Goal: Task Accomplishment & Management: Complete application form

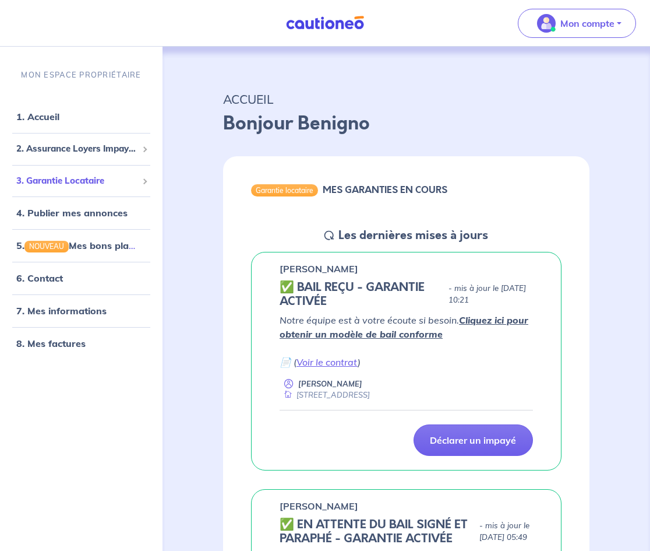
click at [73, 177] on span "3. Garantie Locataire" at bounding box center [76, 180] width 121 height 13
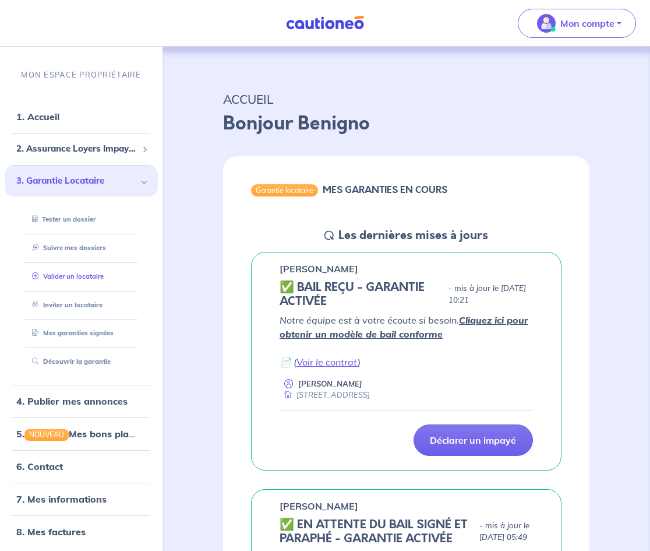
click at [91, 280] on link "Valider un locataire" at bounding box center [65, 275] width 76 height 8
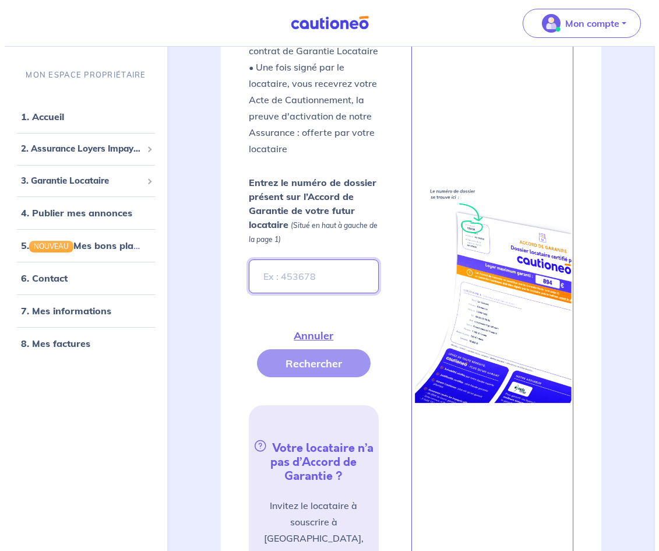
scroll to position [417, 0]
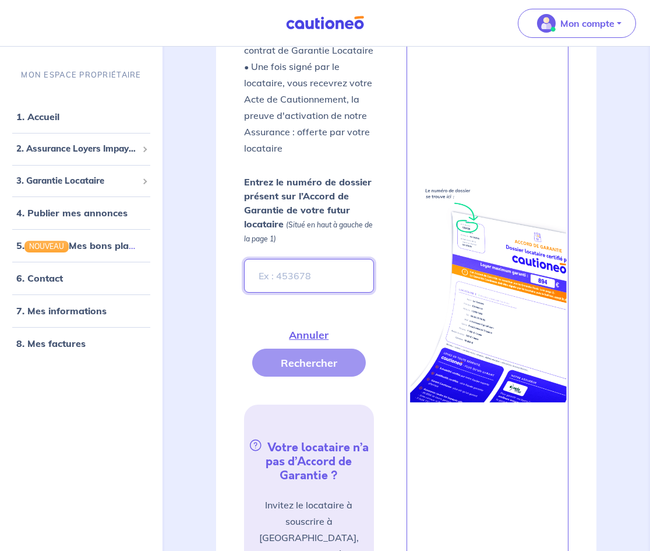
paste input "cbb8JR"
type input "cbb8JR"
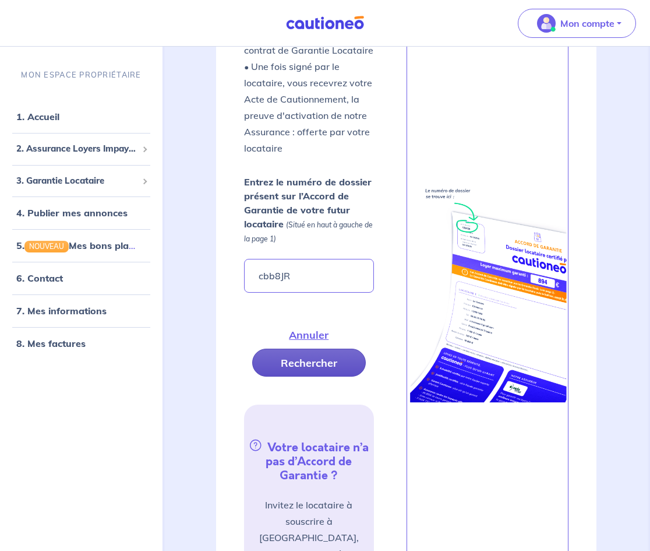
click at [290, 368] on button "Rechercher" at bounding box center [309, 362] width 114 height 28
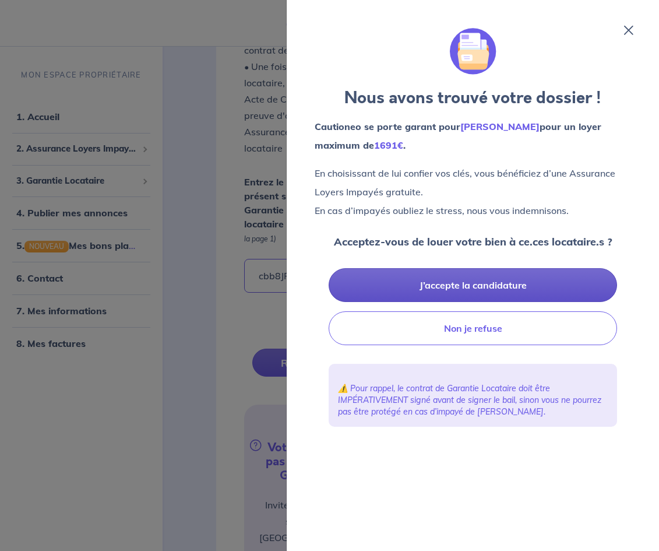
click at [485, 286] on button "J’accepte la candidature" at bounding box center [473, 285] width 288 height 34
click at [479, 274] on button "J’accepte la candidature" at bounding box center [473, 285] width 288 height 34
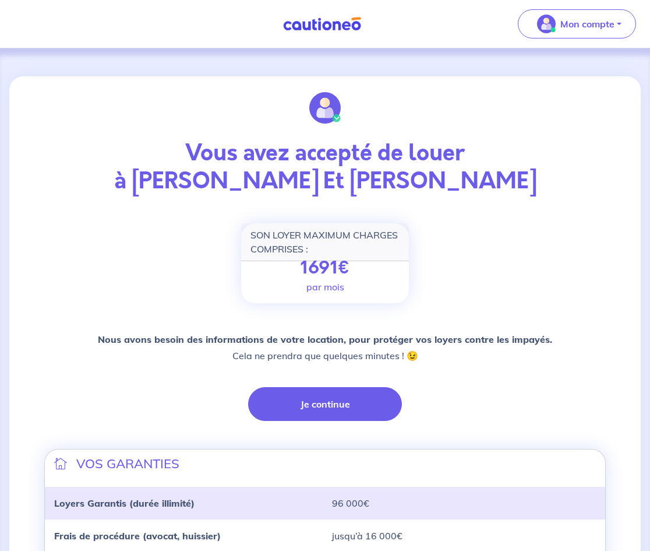
click at [306, 425] on div "Vous avez accepté de louer à [PERSON_NAME] Et [PERSON_NAME] SON LOYER MAXIMUM C…" at bounding box center [325, 407] width 576 height 662
click at [318, 417] on button "Je continue" at bounding box center [325, 404] width 154 height 34
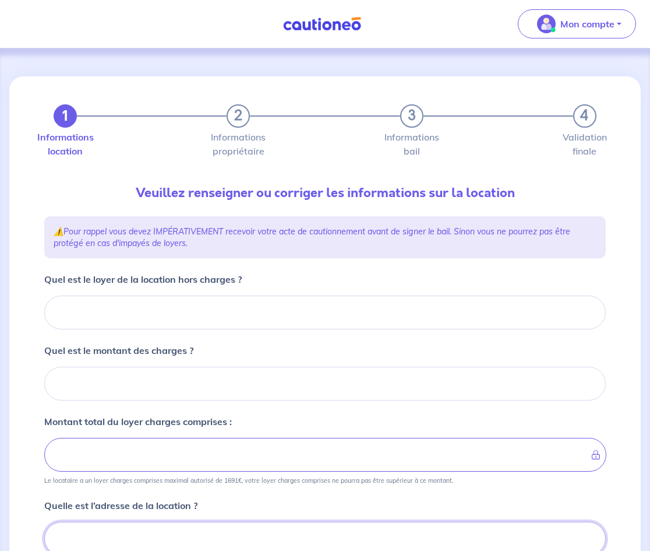
scroll to position [5, 0]
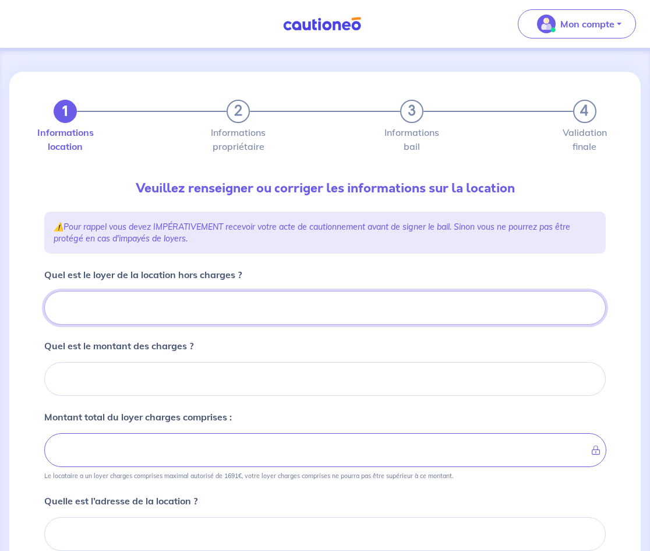
click at [175, 316] on input "Quel est le loyer de la location hors charges ?" at bounding box center [325, 308] width 562 height 34
type input "11"
type input "110"
type input "1100"
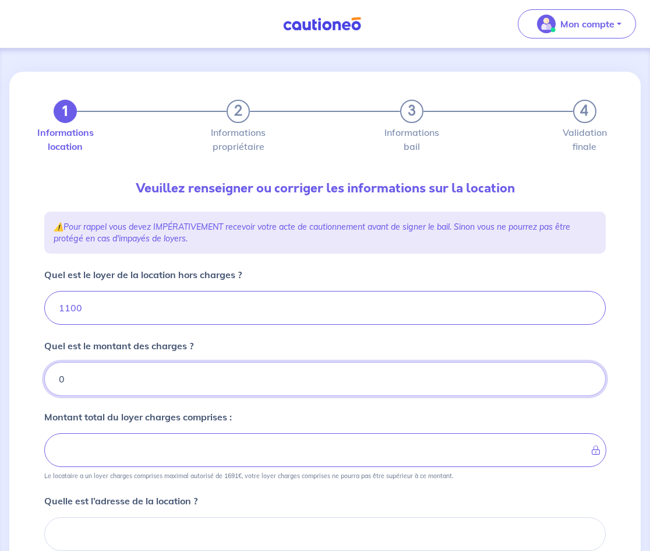
type input "0"
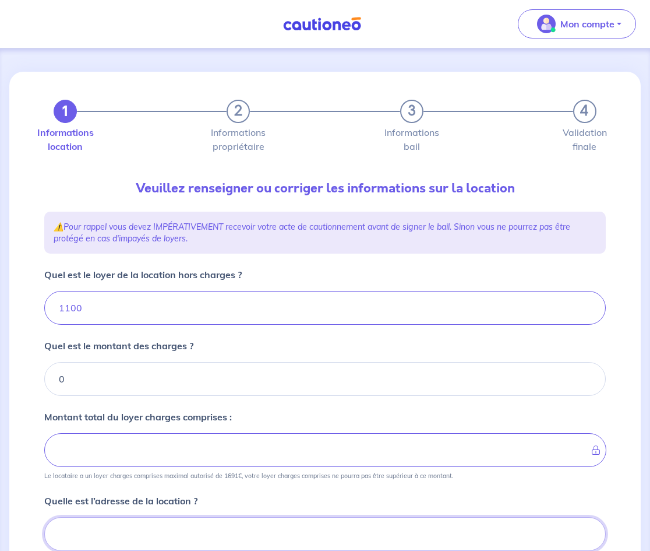
type input "1100"
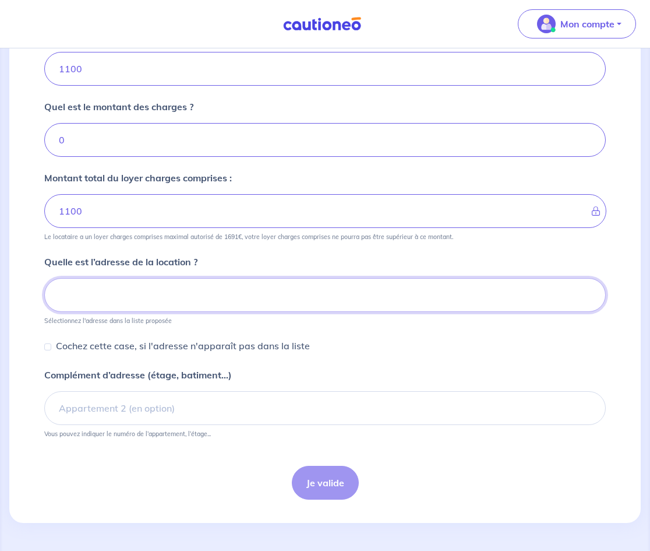
click at [242, 297] on input at bounding box center [325, 295] width 562 height 34
type input "1-3 Résidence du Bois de la Chaussée, Pecquencourt, France"
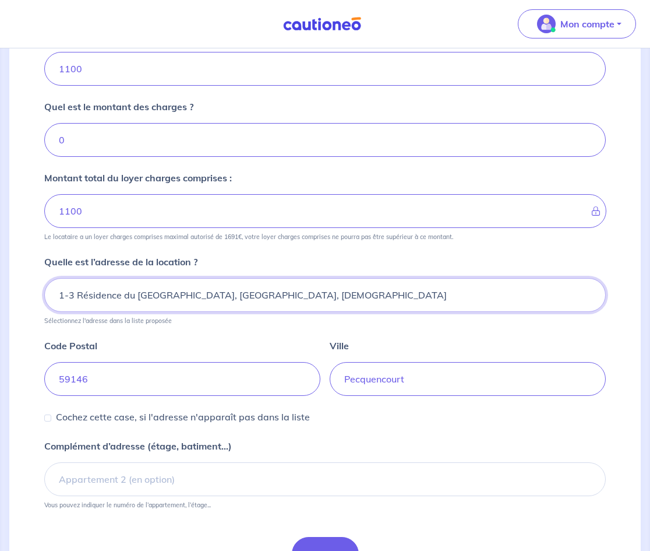
click at [320, 295] on input "1-3 Résidence du Bois de la Chaussée, Pecquencourt, France" at bounding box center [325, 295] width 562 height 34
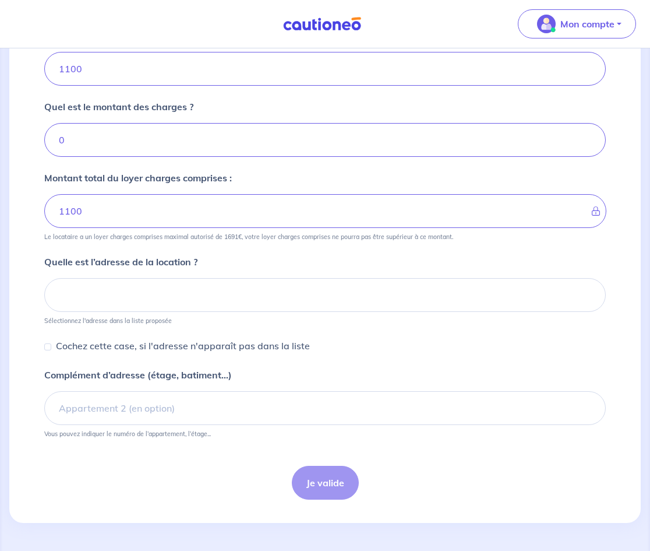
click at [125, 345] on p "Cochez cette case, si l'adresse n'apparaît pas dans la liste" at bounding box center [183, 345] width 254 height 14
click at [51, 345] on input "Cochez cette case, si l'adresse n'apparaît pas dans la liste" at bounding box center [47, 346] width 7 height 7
checkbox input "true"
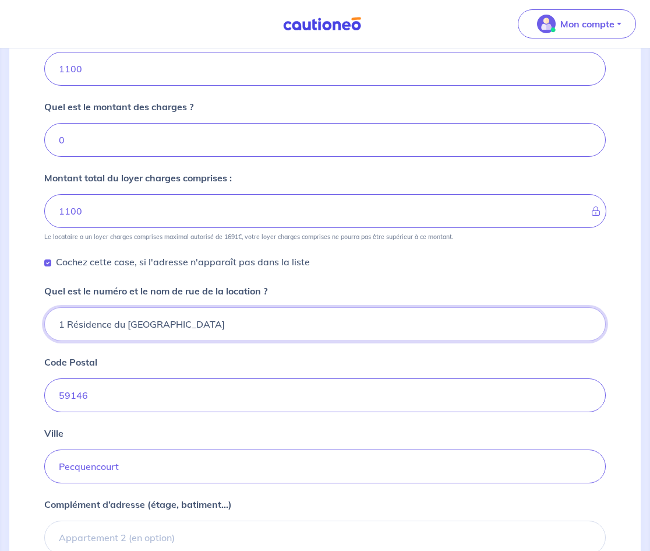
click at [270, 323] on input "1 Résidence du Bois de la Chaussée" at bounding box center [325, 324] width 562 height 34
type input "1-3 impasse du bois de la barre"
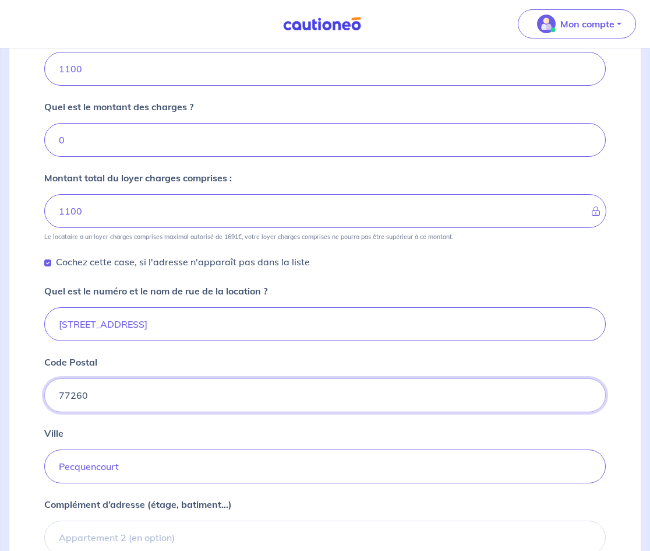
type input "77260"
type input "J"
drag, startPoint x: 153, startPoint y: 466, endPoint x: 44, endPoint y: 463, distance: 109.0
click at [44, 463] on div "1 2 3 4 Informations location Informations propriétaire Informations bail Valid…" at bounding box center [325, 238] width 576 height 810
paste input "La Ferté-sous-Jouarre"
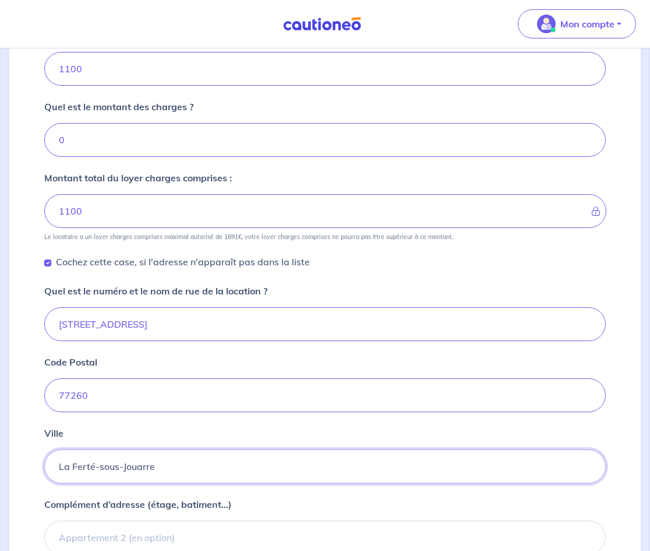
scroll to position [373, 0]
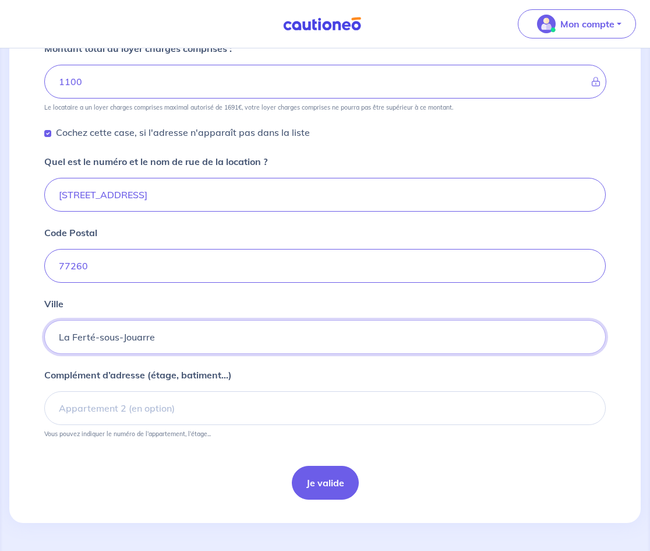
type input "La Ferté-sous-Jouarre"
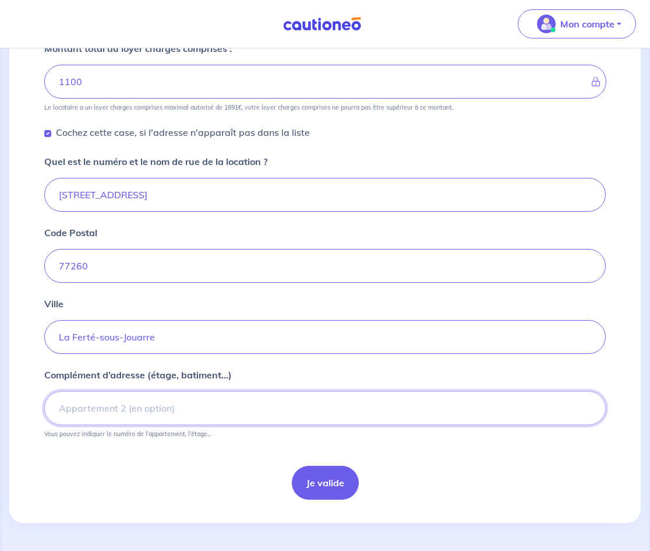
click at [245, 405] on input "Complément d’adresse (étage, batiment...)" at bounding box center [325, 408] width 562 height 34
type input "immeuble A app A23"
click at [329, 493] on button "Je valide" at bounding box center [325, 483] width 67 height 34
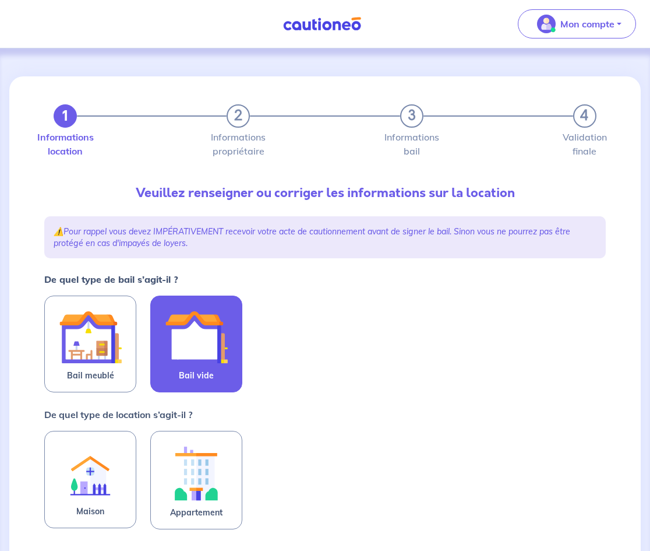
click at [228, 379] on label "Bail vide" at bounding box center [196, 343] width 92 height 97
click at [0, 0] on input "Bail vide" at bounding box center [0, 0] width 0 height 0
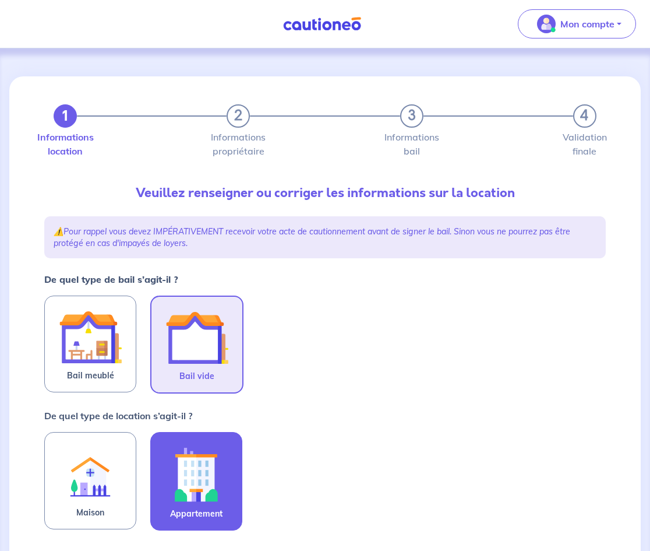
click at [216, 480] on img at bounding box center [196, 474] width 63 height 65
click at [0, 0] on input "Appartement" at bounding box center [0, 0] width 0 height 0
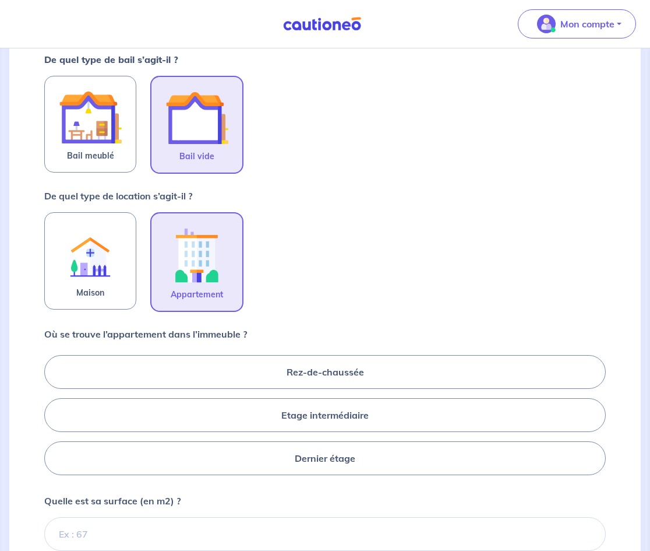
scroll to position [322, 0]
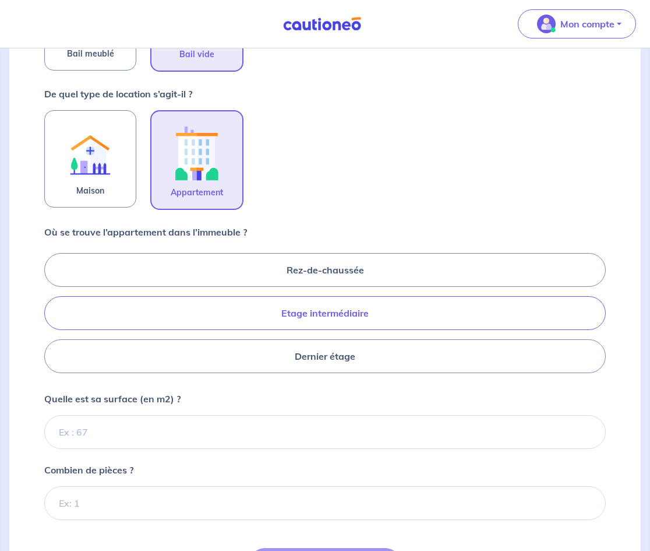
click at [342, 313] on label "Etage intermédiaire" at bounding box center [325, 313] width 562 height 34
click at [52, 313] on input "Etage intermédiaire" at bounding box center [48, 313] width 8 height 8
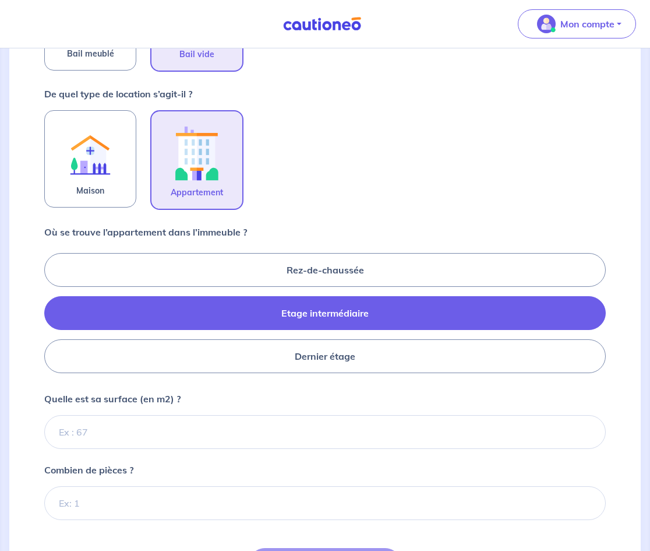
radio input "true"
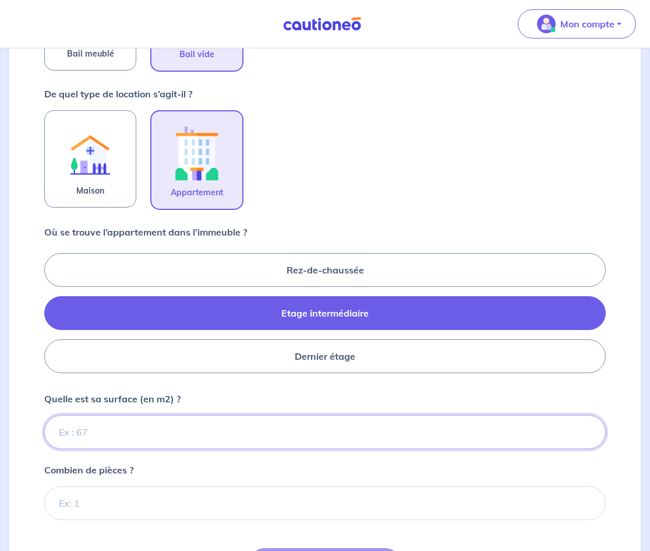
click at [228, 440] on input "Quelle est sa surface (en m2) ?" at bounding box center [325, 432] width 562 height 34
type input "50"
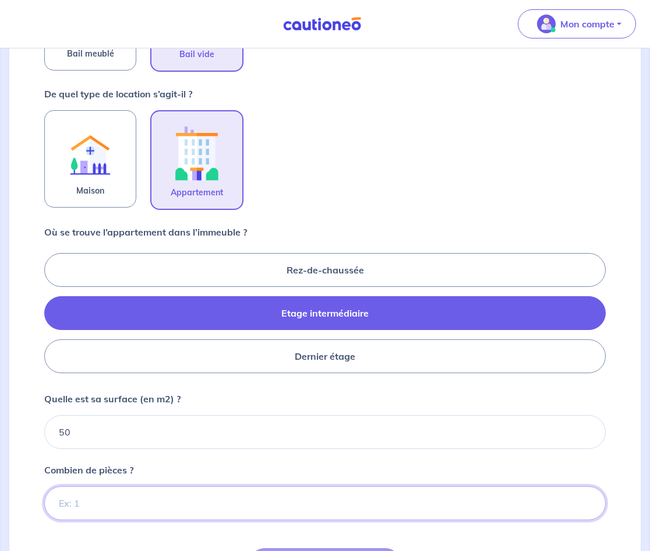
click at [216, 488] on input "Combien de pièces ?" at bounding box center [325, 503] width 562 height 34
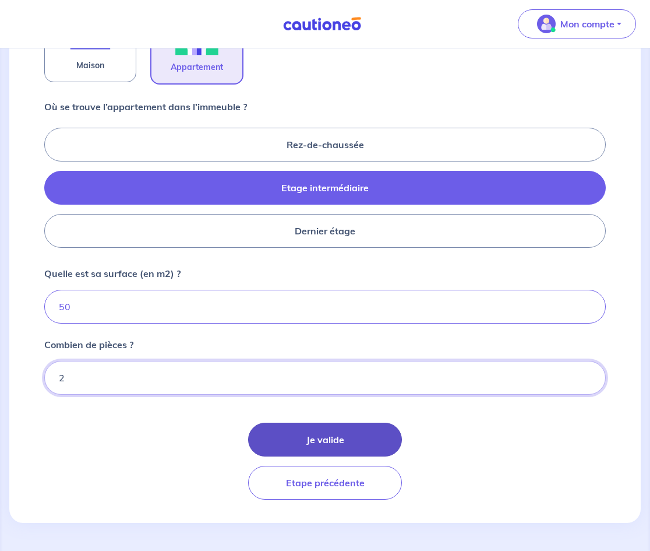
type input "2"
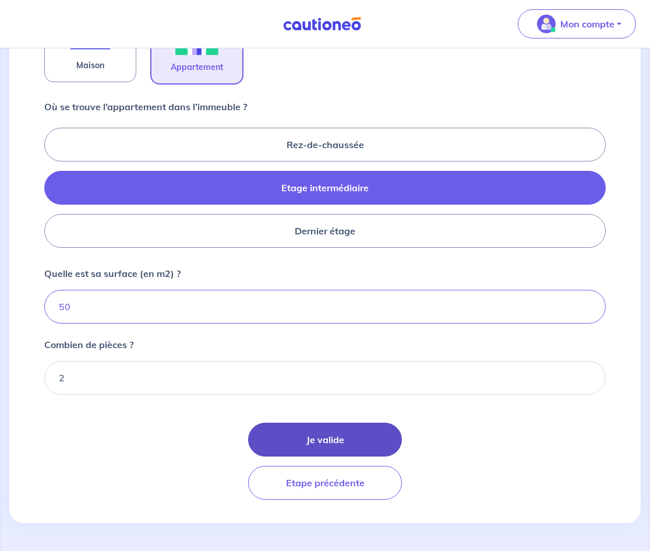
click at [341, 450] on button "Je valide" at bounding box center [325, 439] width 154 height 34
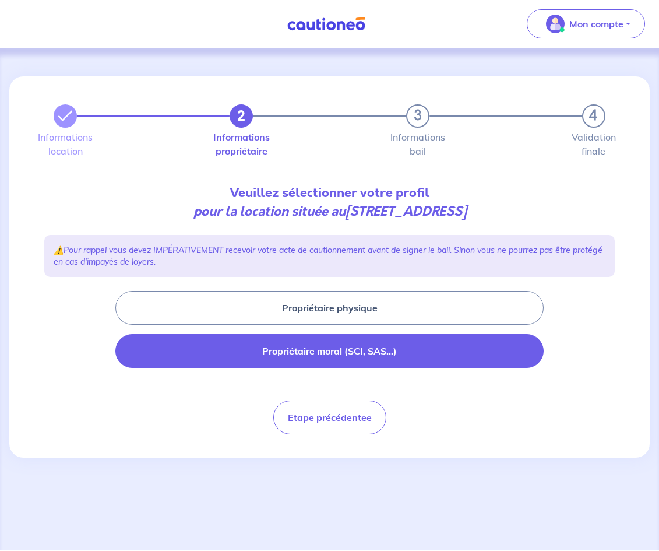
click at [351, 355] on button "Propriétaire moral (SCI, SAS...)" at bounding box center [329, 351] width 428 height 34
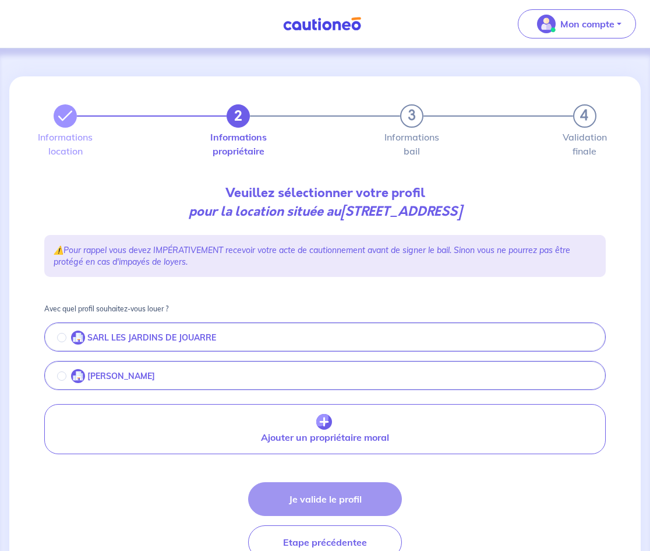
click at [61, 343] on div "SARL LES JARDINS DE JOUARRE" at bounding box center [136, 337] width 159 height 14
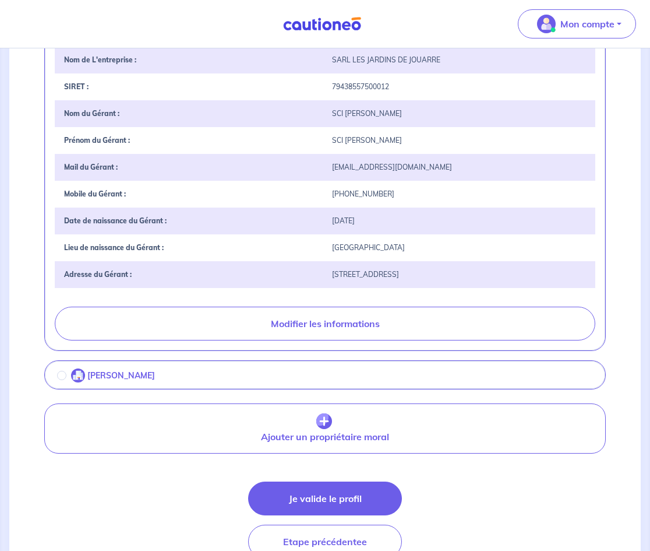
scroll to position [372, 0]
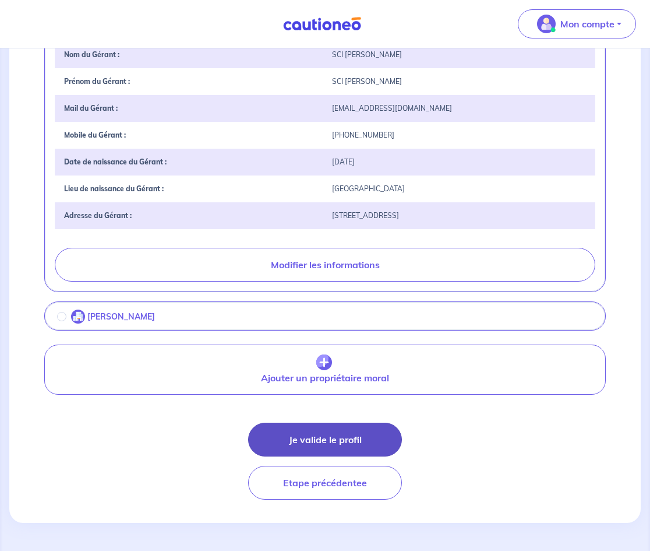
click at [378, 444] on button "Je valide le profil" at bounding box center [325, 439] width 154 height 34
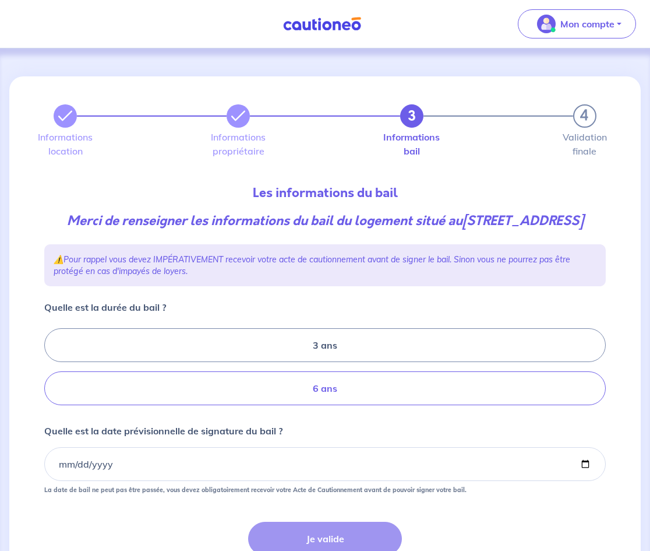
click at [365, 403] on label "6 ans" at bounding box center [325, 388] width 562 height 34
click at [52, 371] on input "6 ans" at bounding box center [48, 367] width 8 height 8
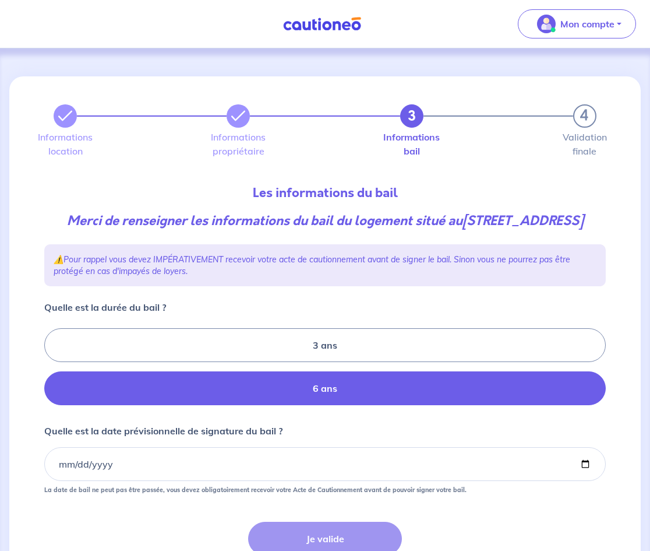
radio input "true"
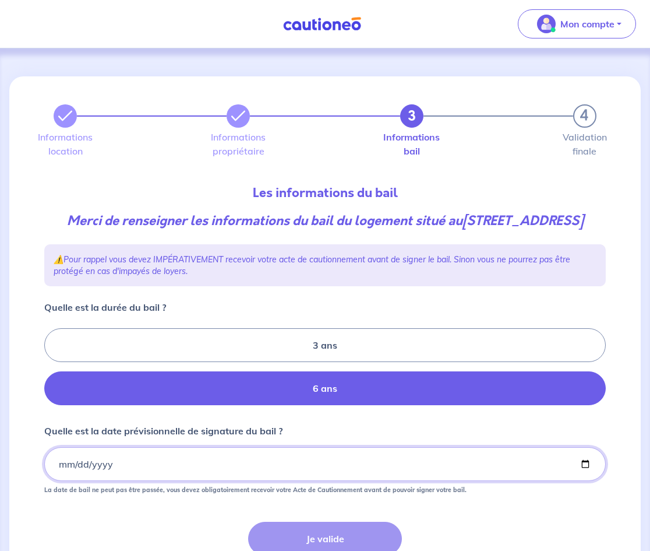
click at [57, 481] on input "Quelle est la date prévisionnelle de signature du bail ?" at bounding box center [325, 464] width 562 height 34
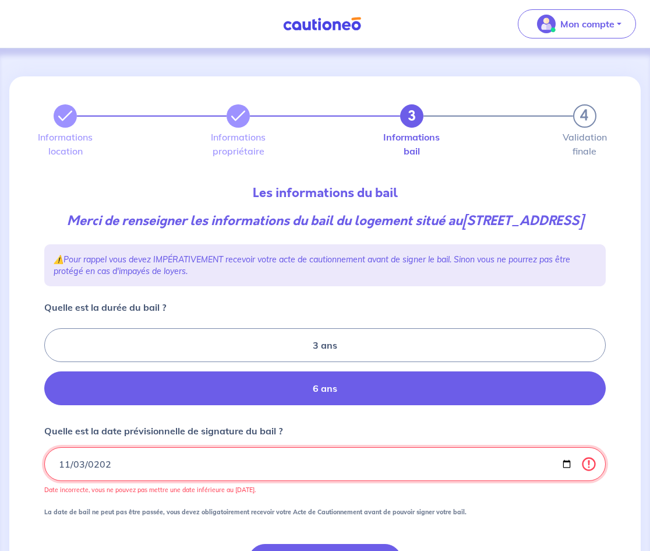
type input "2024-11-03"
type input "2025-11-03"
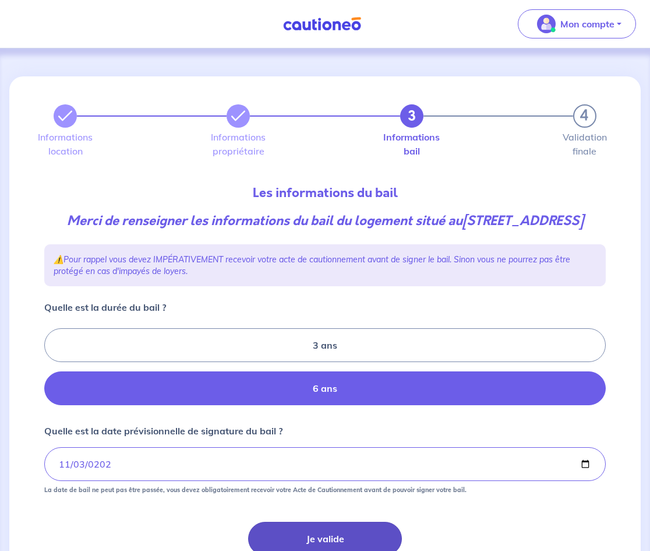
click at [385, 542] on button "Je valide" at bounding box center [325, 538] width 154 height 34
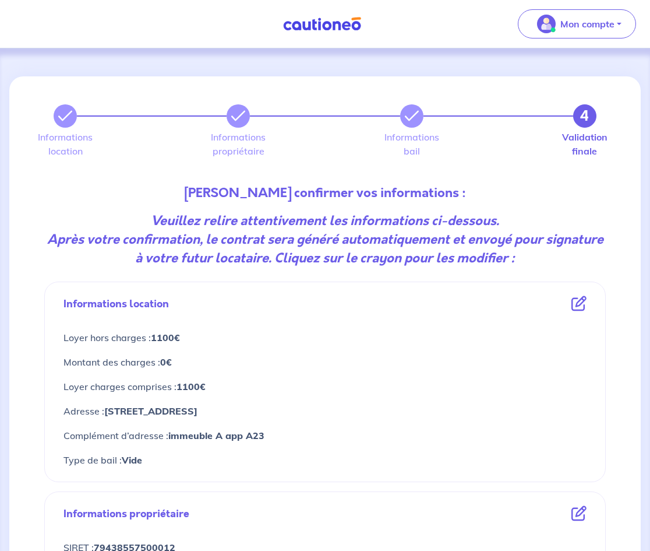
click at [575, 299] on icon at bounding box center [579, 303] width 15 height 15
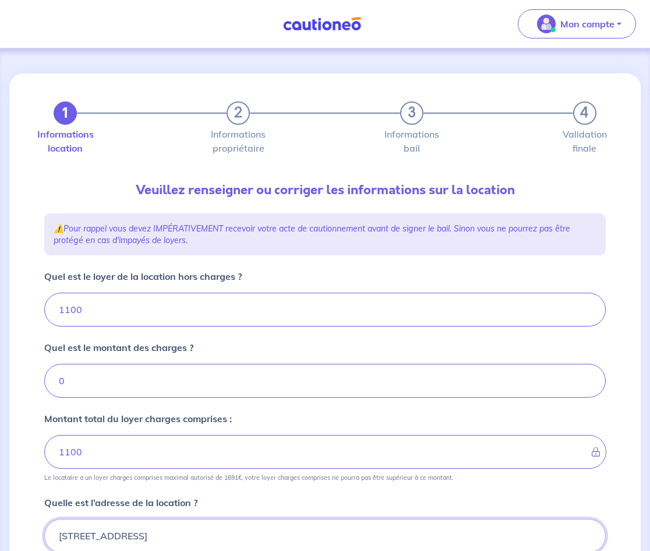
scroll to position [5, 0]
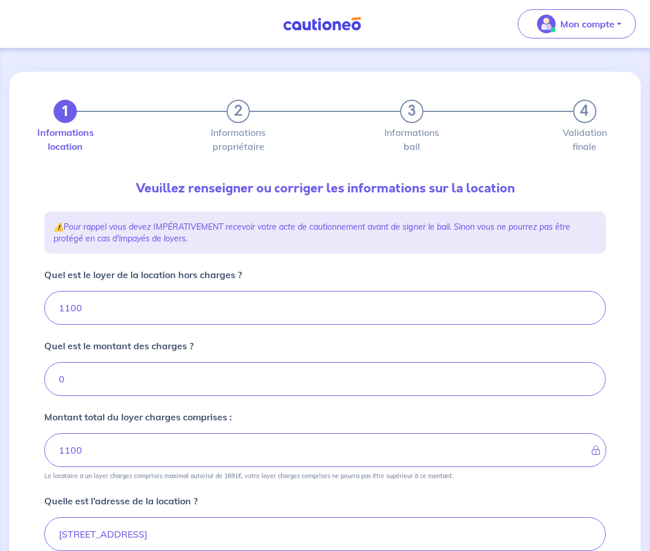
click at [142, 330] on form "Quel est le loyer de la location hors charges ? 1100 Quel est le montant des ch…" at bounding box center [325, 502] width 562 height 471
click at [114, 308] on input "1100" at bounding box center [325, 308] width 562 height 34
type input "11"
type input "110"
type input "1"
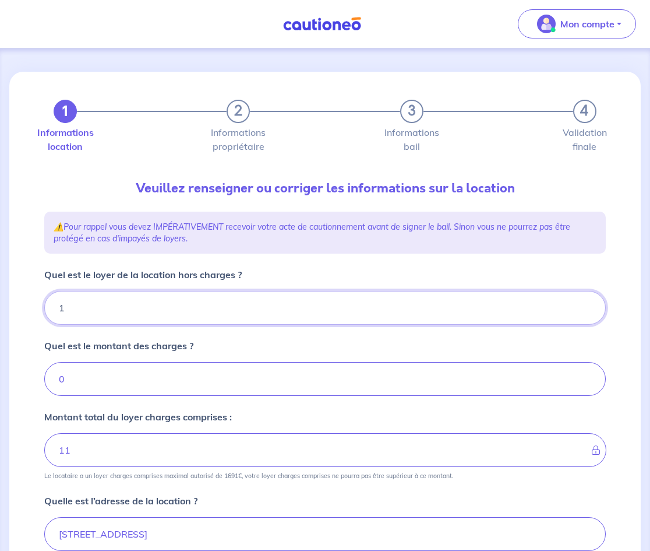
type input "1"
type input "108"
type input "10"
type input "1080"
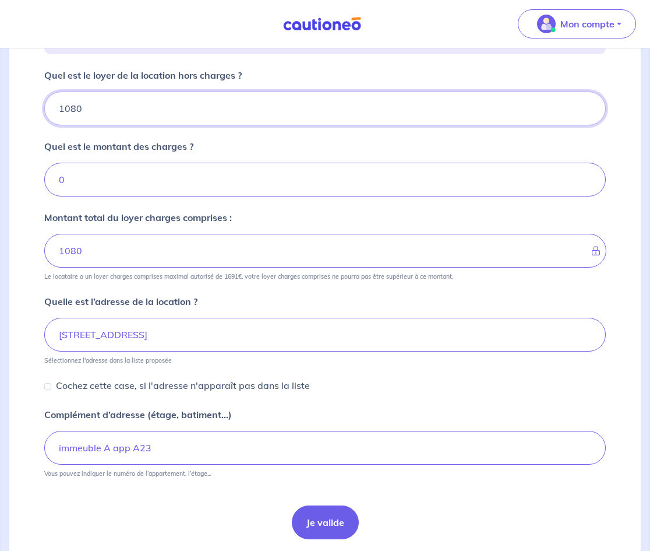
scroll to position [244, 0]
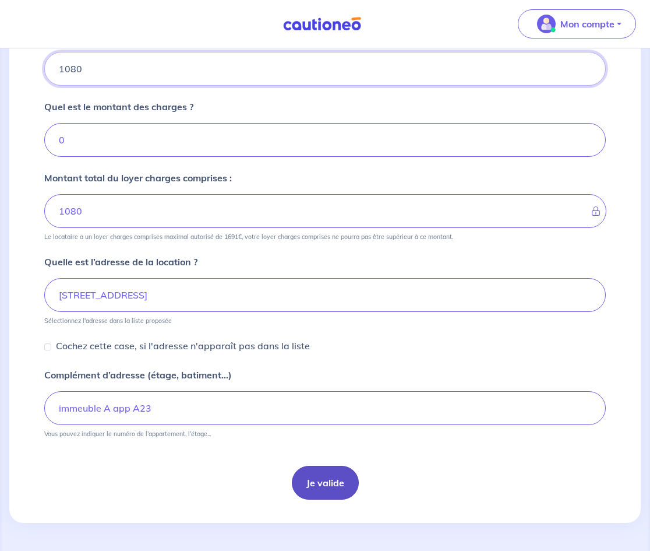
type input "1080"
click at [335, 466] on button "Je valide" at bounding box center [325, 483] width 67 height 34
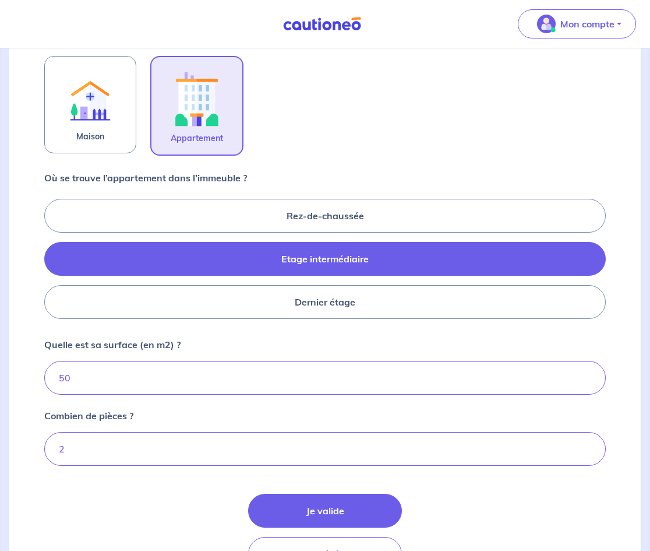
scroll to position [447, 0]
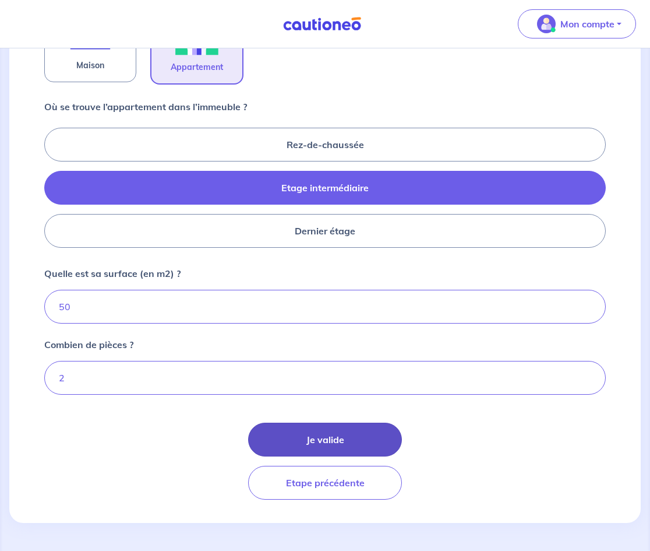
click at [338, 442] on button "Je valide" at bounding box center [325, 439] width 154 height 34
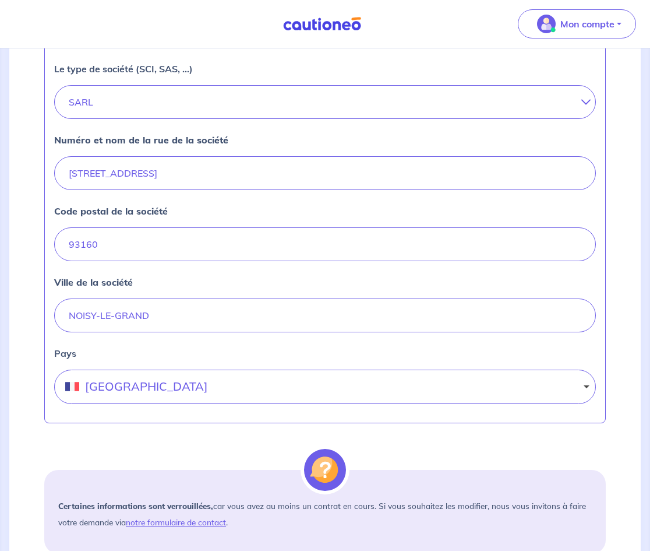
scroll to position [577, 0]
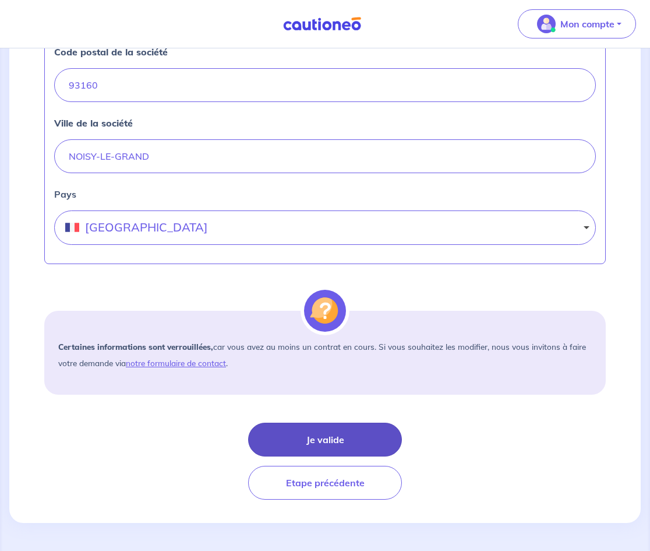
click at [356, 433] on button "Je valide" at bounding box center [325, 439] width 154 height 34
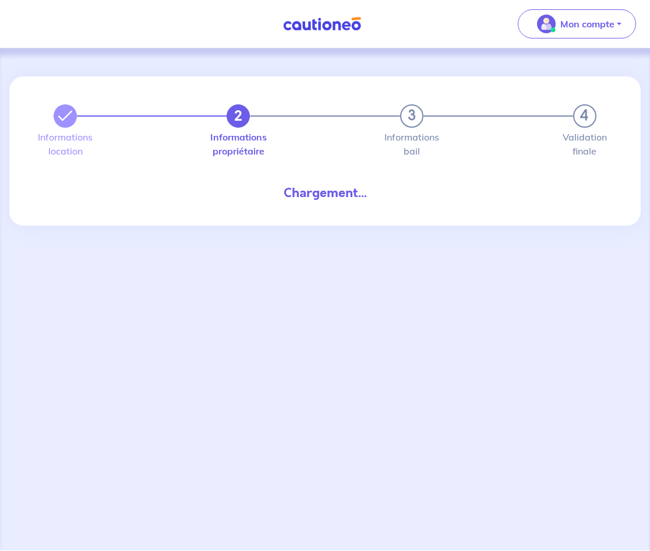
select select "FR"
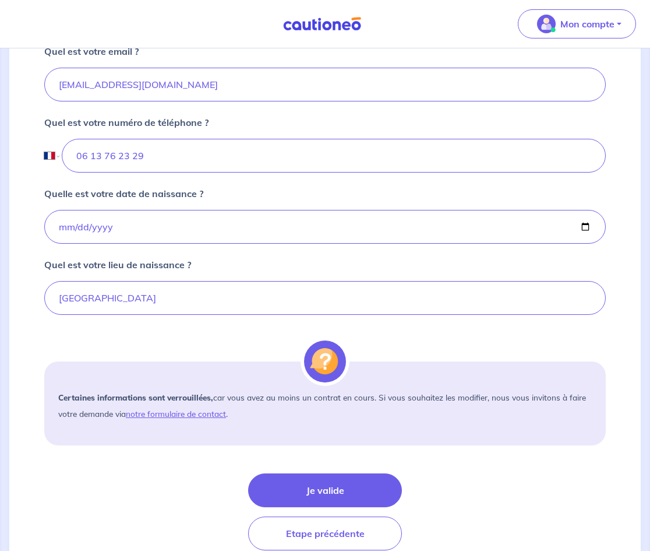
scroll to position [416, 0]
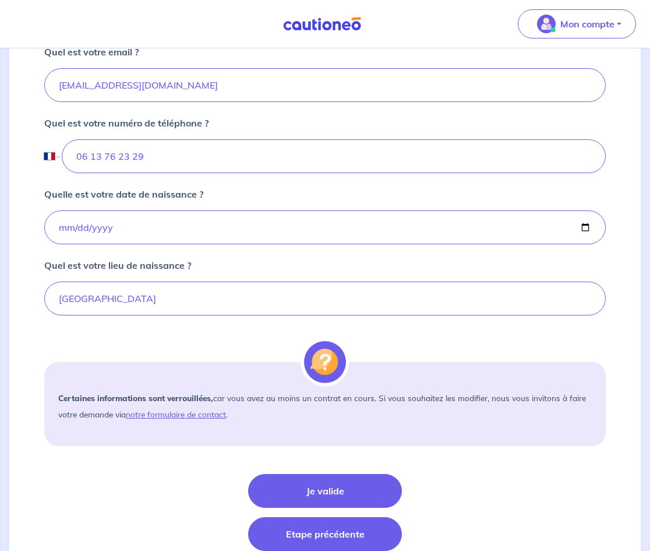
click at [367, 544] on button "Etape précédente" at bounding box center [325, 534] width 154 height 34
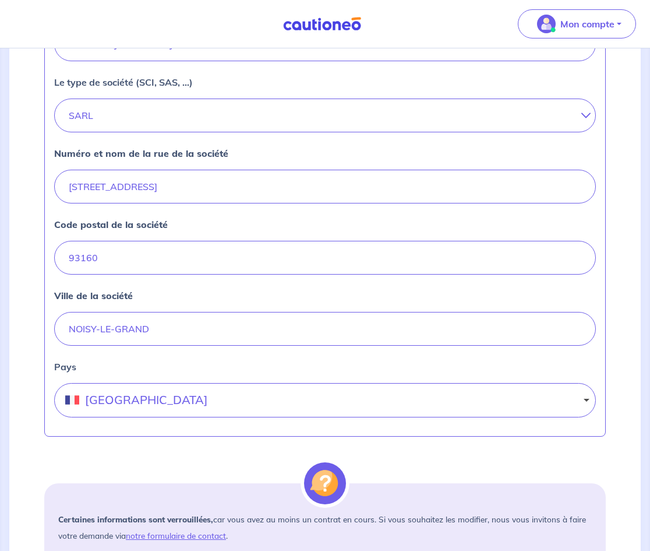
scroll to position [513, 0]
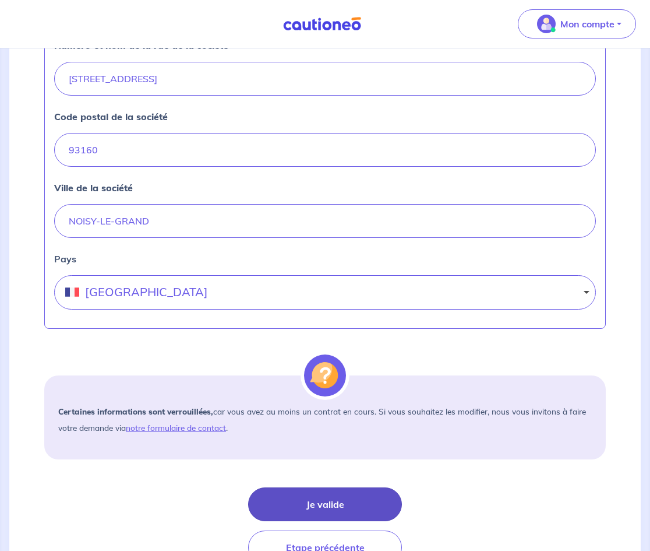
click at [396, 509] on button "Je valide" at bounding box center [325, 504] width 154 height 34
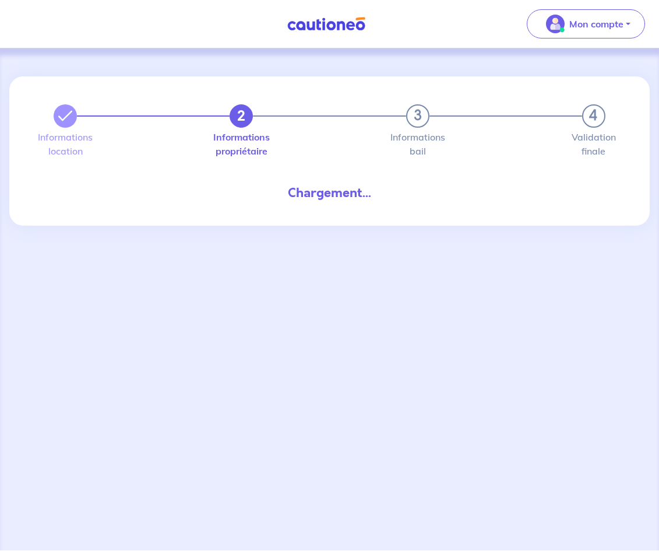
select select "FR"
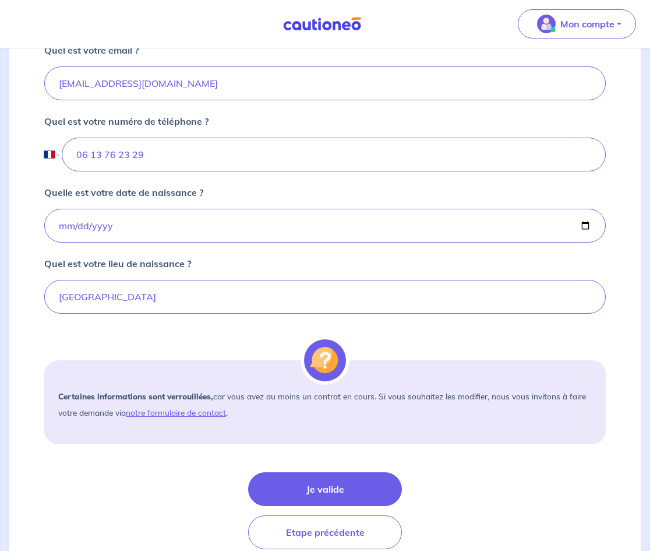
scroll to position [439, 0]
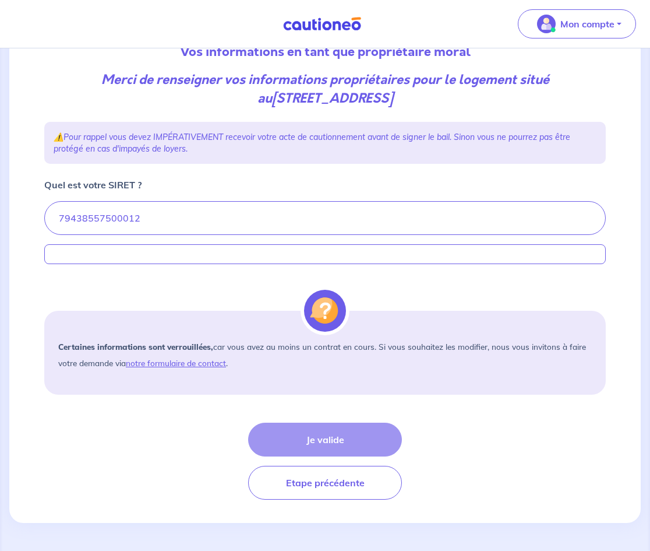
scroll to position [141, 0]
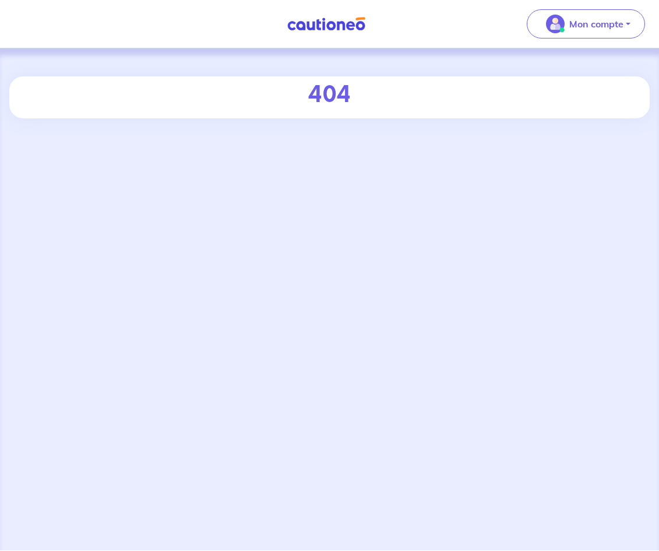
select select "FR"
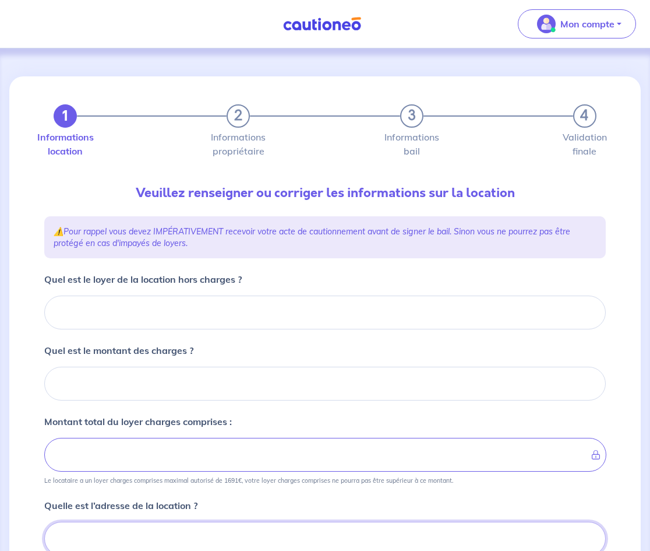
scroll to position [5, 0]
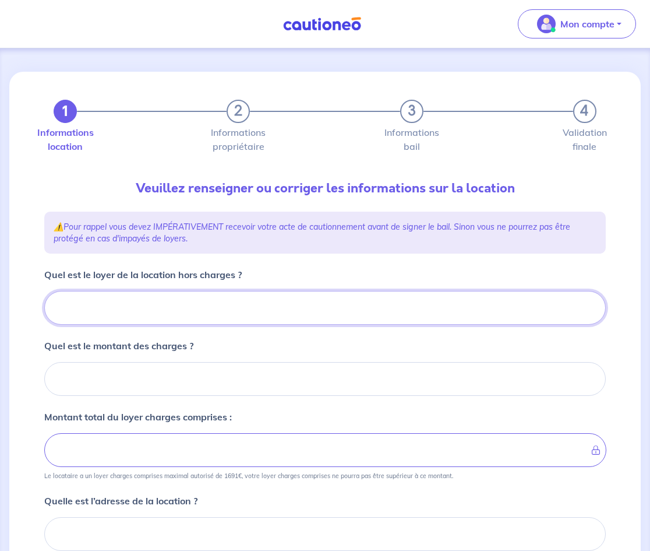
click at [255, 319] on input "Quel est le loyer de la location hors charges ?" at bounding box center [325, 308] width 562 height 34
type input "10"
type input "1080"
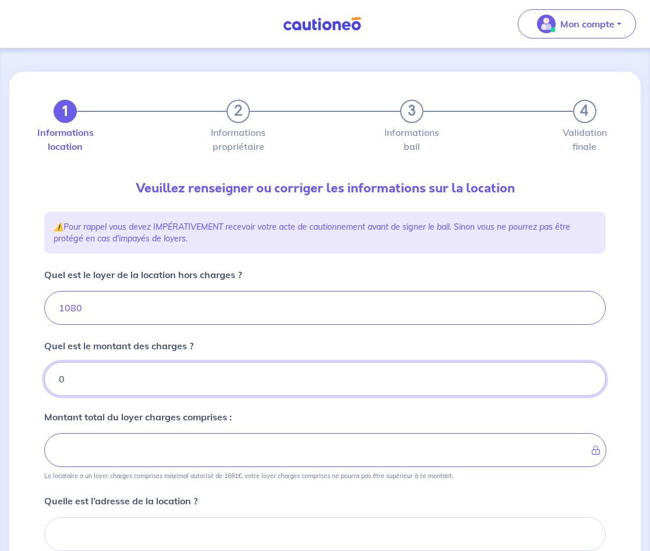
type input "0"
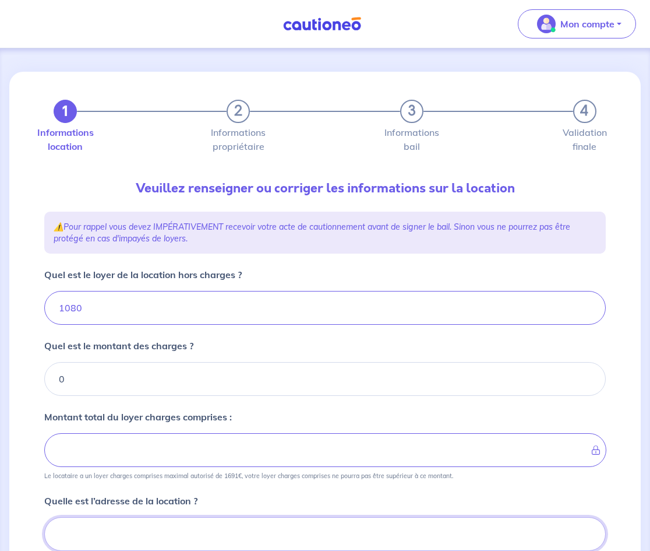
type input "1080"
type input "[STREET_ADDRESS]"
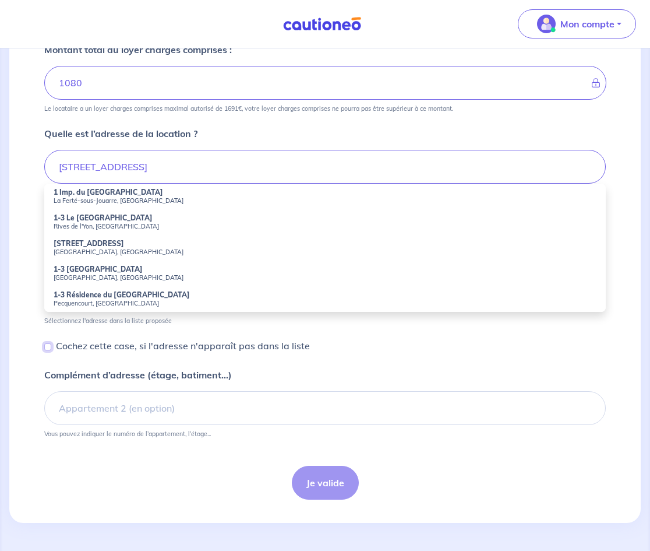
scroll to position [244, 0]
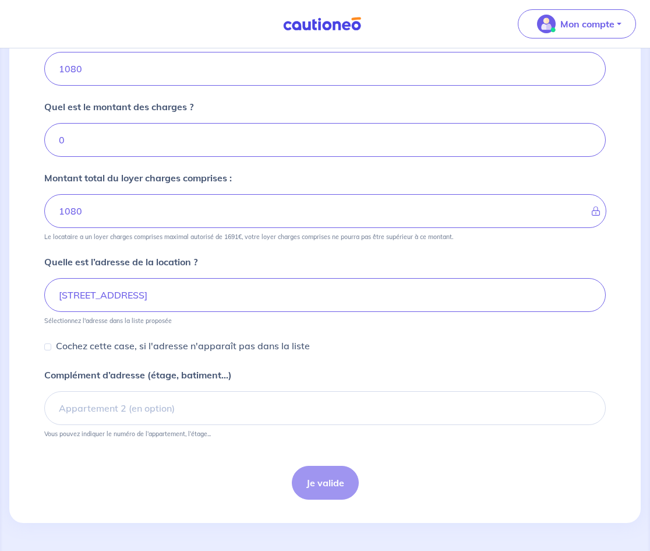
click at [97, 340] on p "Cochez cette case, si l'adresse n'apparaît pas dans la liste" at bounding box center [183, 345] width 254 height 14
click at [51, 343] on input "Cochez cette case, si l'adresse n'apparaît pas dans la liste" at bounding box center [47, 346] width 7 height 7
checkbox input "true"
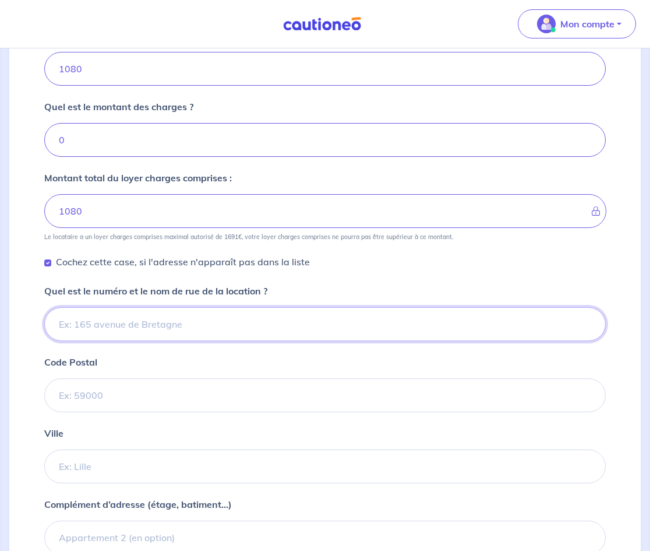
click at [135, 332] on input "Quel est le numéro et le nom de rue de la location ?" at bounding box center [325, 324] width 562 height 34
type input "&"
type input "1-3 impasse du bois de la barre"
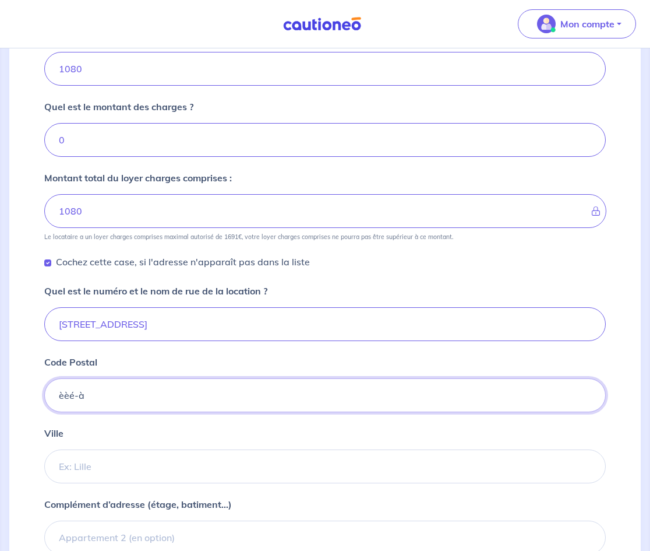
click at [112, 407] on input "èèé-à" at bounding box center [325, 395] width 562 height 34
type input "77260"
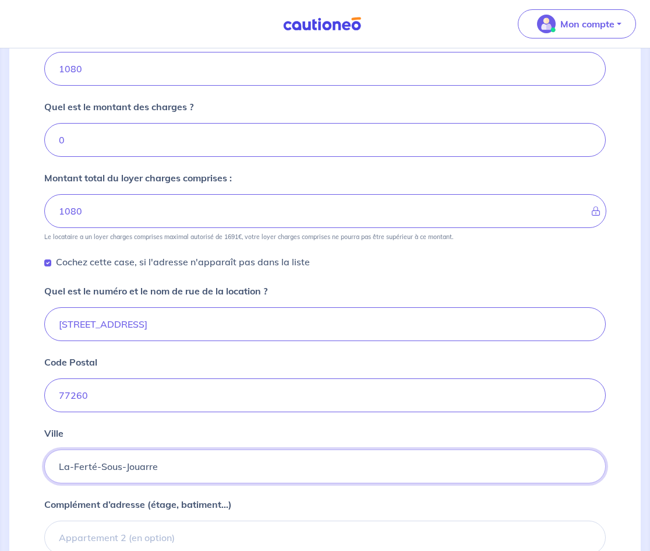
type input "La-Ferté-Sous-Jouarre"
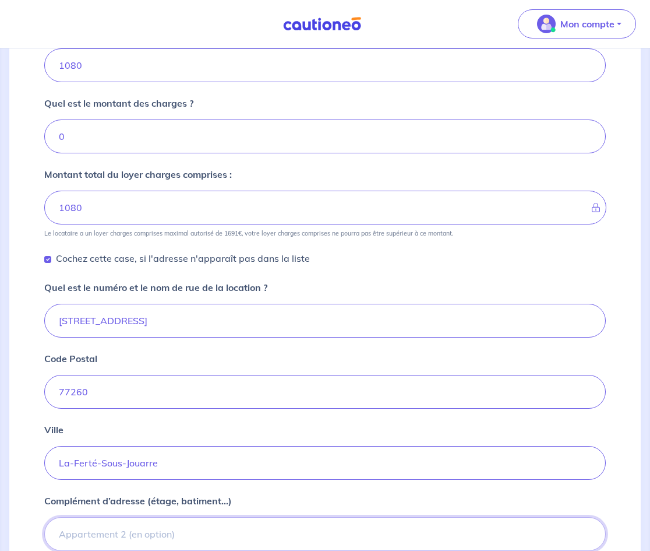
scroll to position [373, 0]
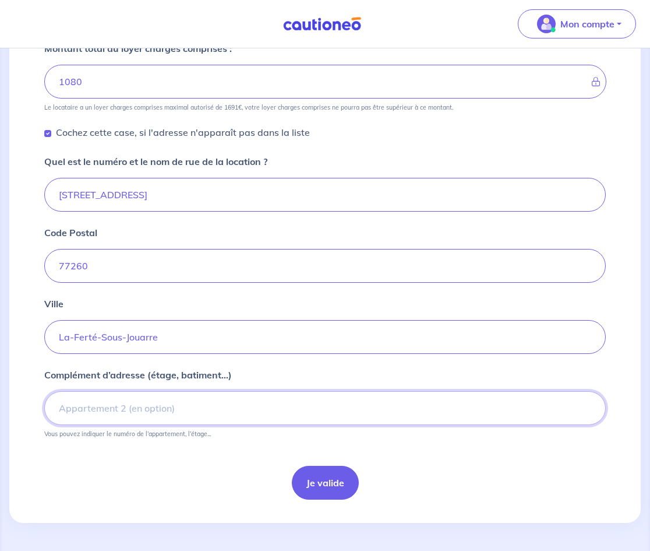
click at [289, 421] on input "Complément d’adresse (étage, batiment...)" at bounding box center [325, 408] width 562 height 34
click at [61, 408] on input "App A23" at bounding box center [325, 408] width 562 height 34
type input "bat A App A23"
click at [314, 509] on div "1 2 3 4 Informations location Informations propriétaire Informations bail Valid…" at bounding box center [325, 108] width 576 height 810
click at [322, 491] on button "Je valide" at bounding box center [325, 483] width 67 height 34
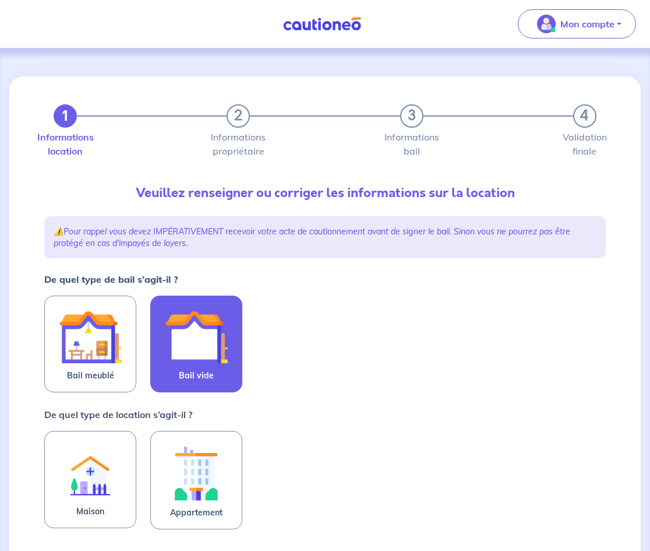
click at [187, 357] on img at bounding box center [196, 336] width 63 height 63
click at [0, 0] on input "Bail vide" at bounding box center [0, 0] width 0 height 0
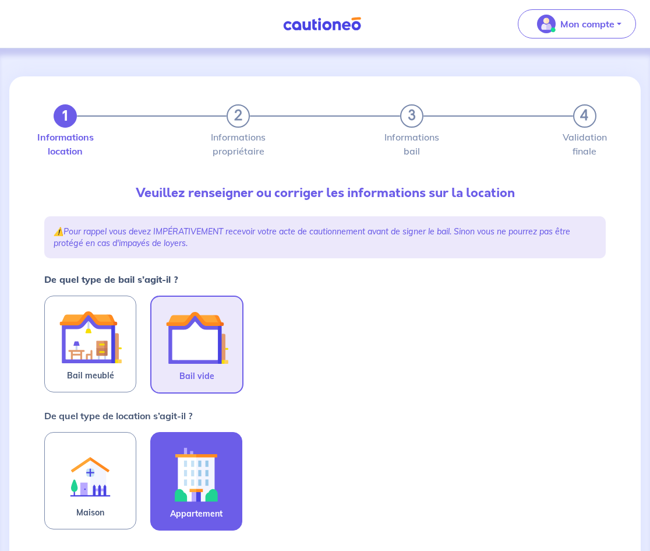
click at [214, 482] on img at bounding box center [196, 474] width 63 height 65
click at [0, 0] on input "Appartement" at bounding box center [0, 0] width 0 height 0
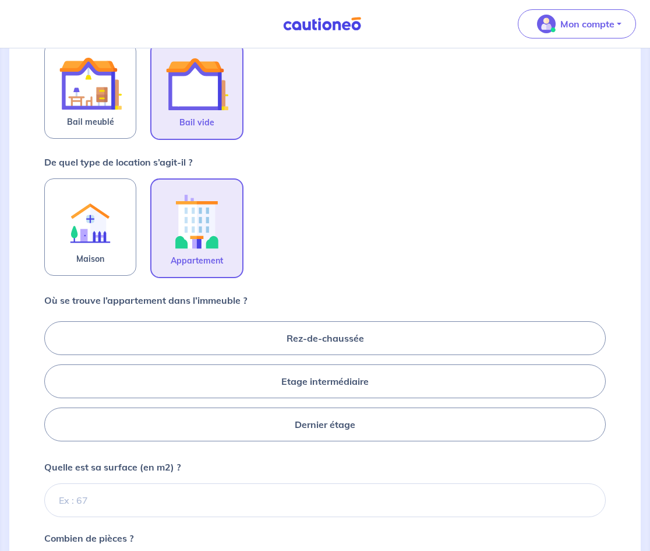
scroll to position [255, 0]
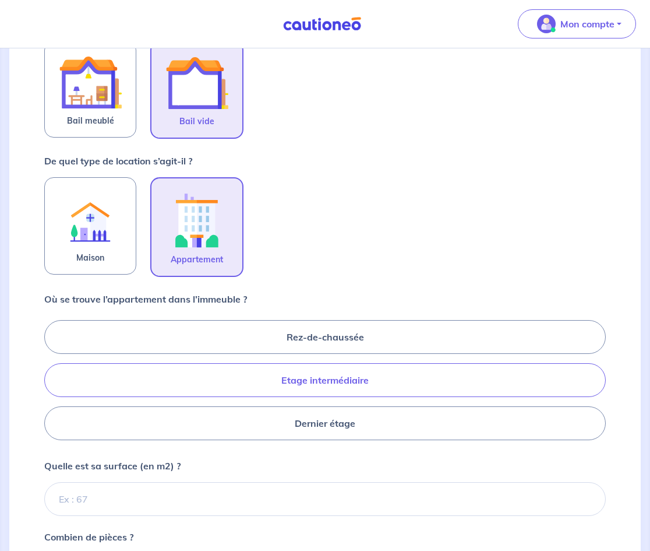
click at [345, 378] on label "Etage intermédiaire" at bounding box center [325, 380] width 562 height 34
click at [52, 378] on input "Etage intermédiaire" at bounding box center [48, 380] width 8 height 8
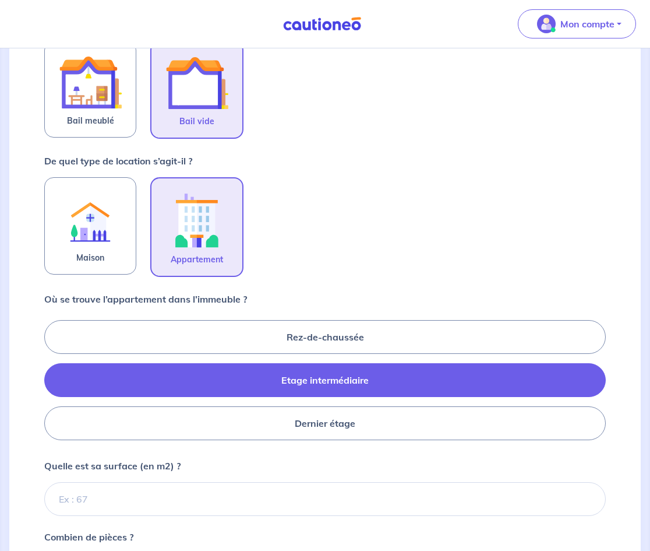
radio input "true"
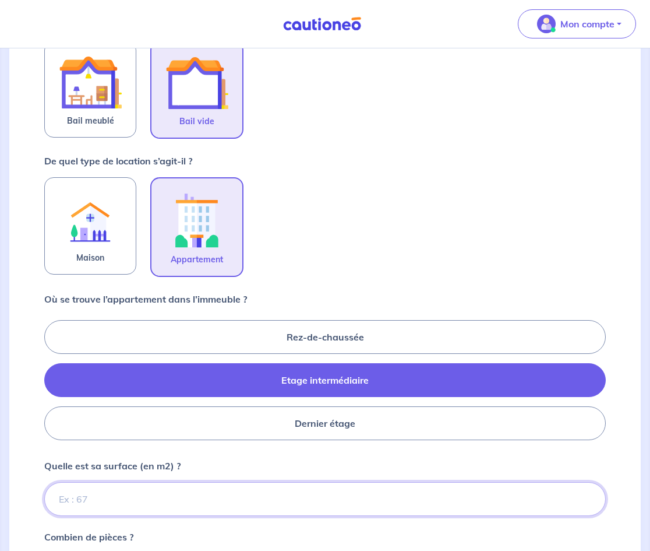
click at [232, 506] on input "Quelle est sa surface (en m2) ?" at bounding box center [325, 499] width 562 height 34
type input "50"
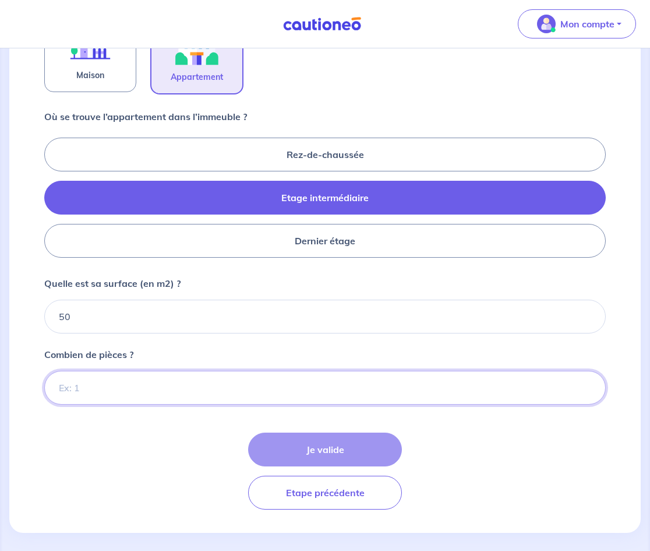
scroll to position [447, 0]
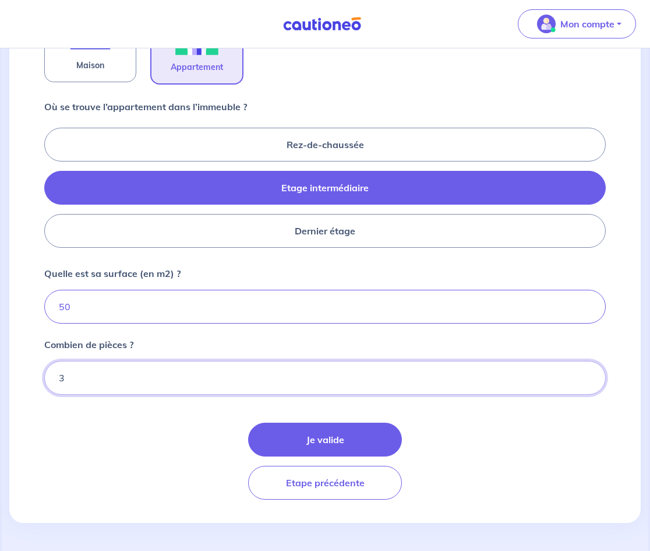
type input "3"
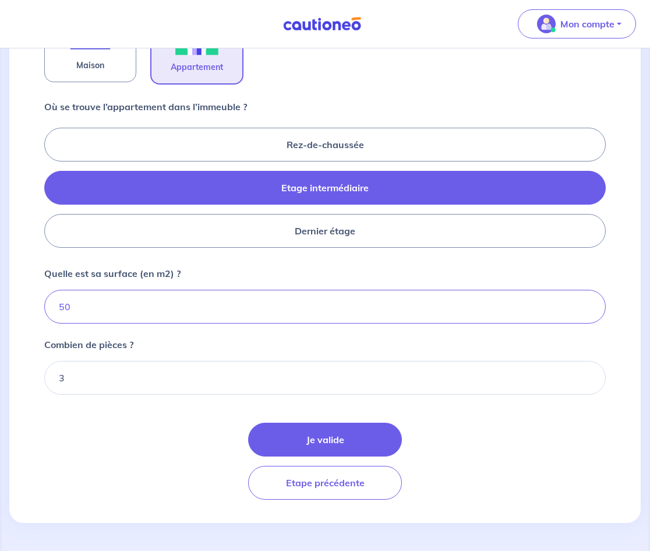
click at [305, 461] on div "Je valide Etape précédente" at bounding box center [325, 460] width 562 height 77
click at [314, 225] on label "Dernier étage" at bounding box center [325, 231] width 562 height 34
click at [52, 191] on input "Dernier étage" at bounding box center [48, 188] width 8 height 8
radio input "true"
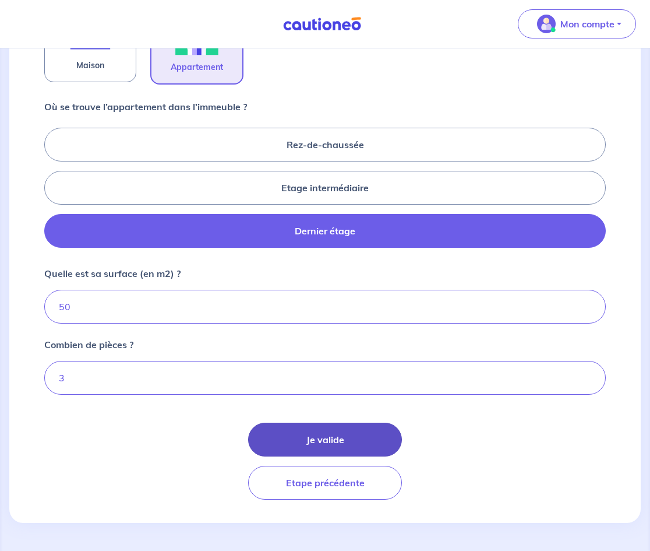
click at [316, 442] on button "Je valide" at bounding box center [325, 439] width 154 height 34
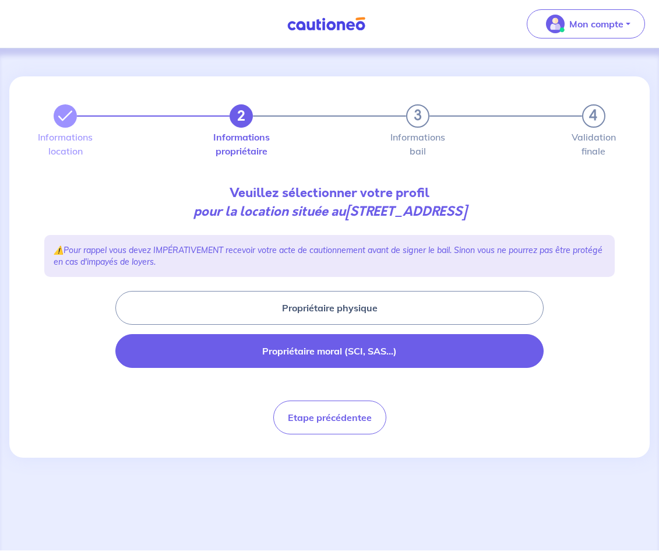
click at [387, 343] on button "Propriétaire moral (SCI, SAS...)" at bounding box center [329, 351] width 428 height 34
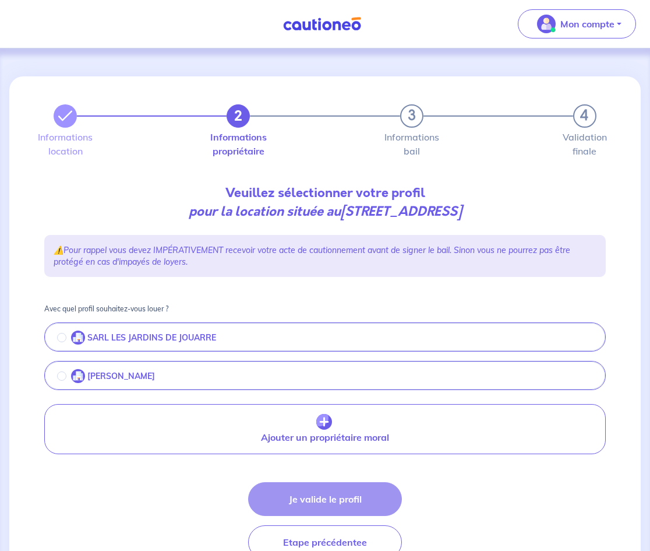
click at [54, 338] on button "SARL LES JARDINS DE JOUARRE" at bounding box center [324, 338] width 559 height 24
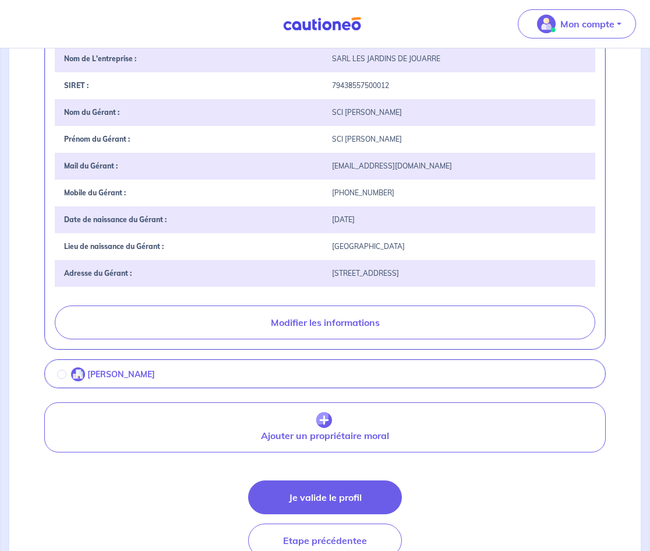
scroll to position [318, 0]
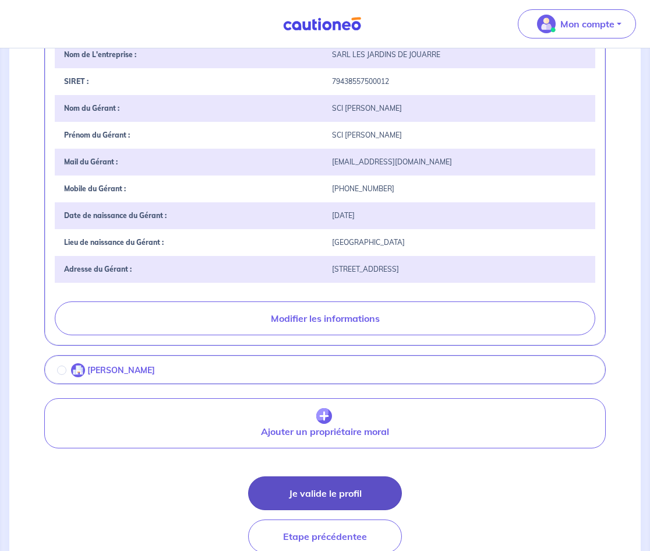
click at [327, 500] on button "Je valide le profil" at bounding box center [325, 493] width 154 height 34
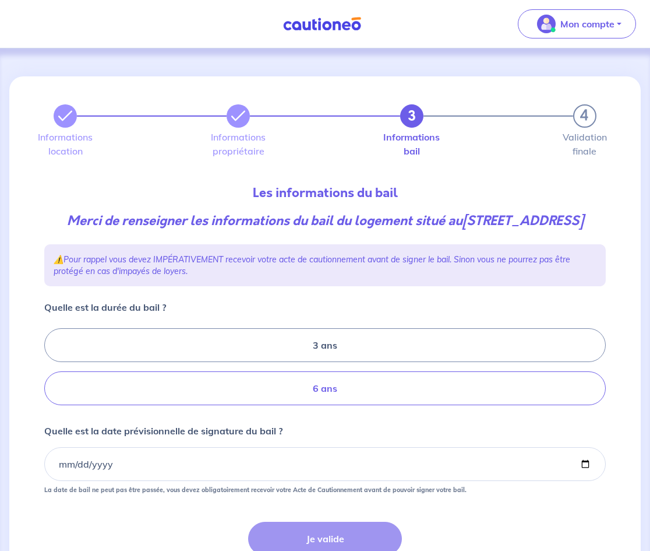
click at [329, 400] on label "6 ans" at bounding box center [325, 388] width 562 height 34
click at [52, 371] on input "6 ans" at bounding box center [48, 367] width 8 height 8
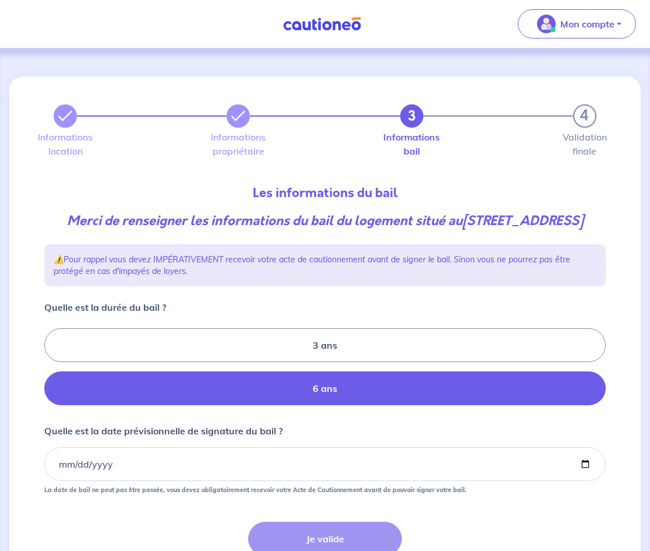
radio input "true"
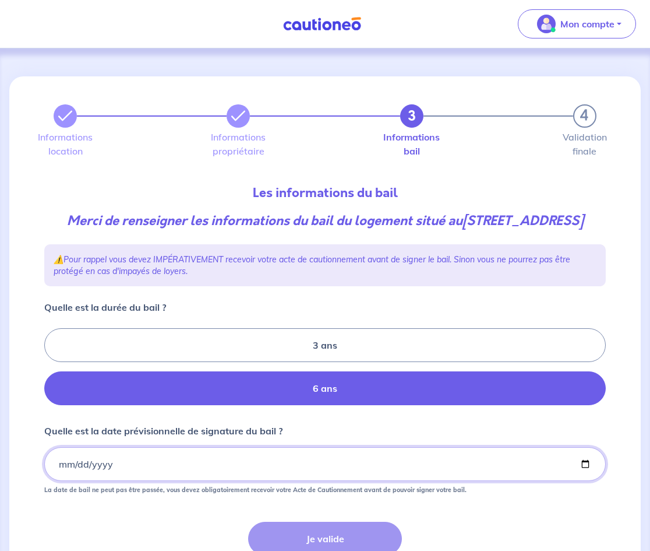
click at [60, 481] on input "Quelle est la date prévisionnelle de signature du bail ?" at bounding box center [325, 464] width 562 height 34
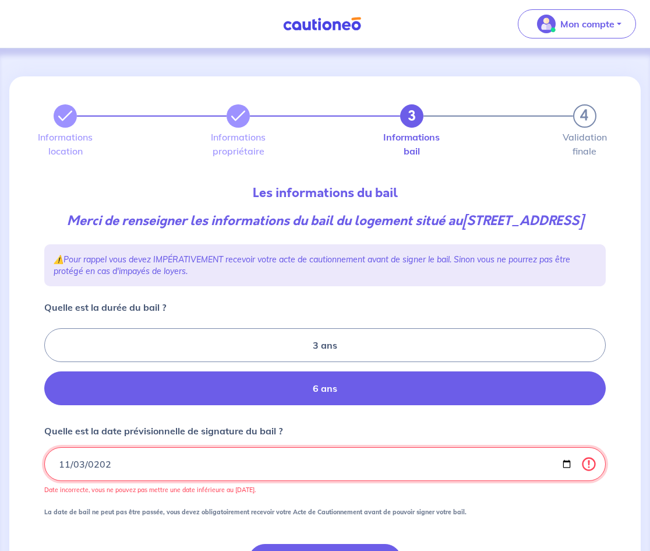
type input "2025-11-03"
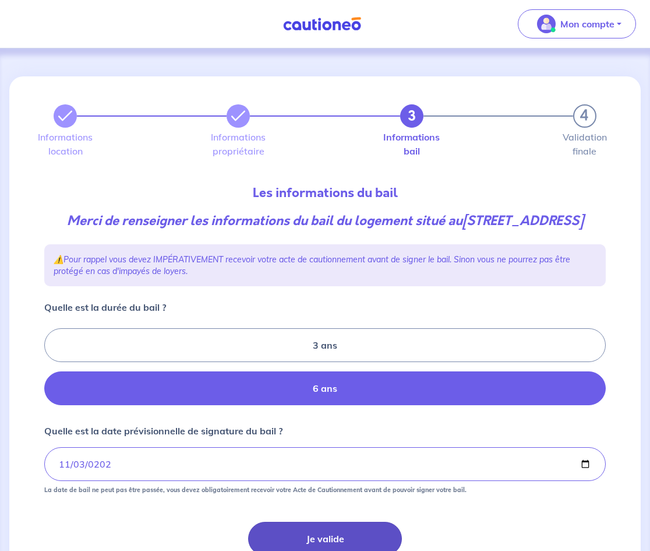
click at [333, 550] on button "Je valide" at bounding box center [325, 538] width 154 height 34
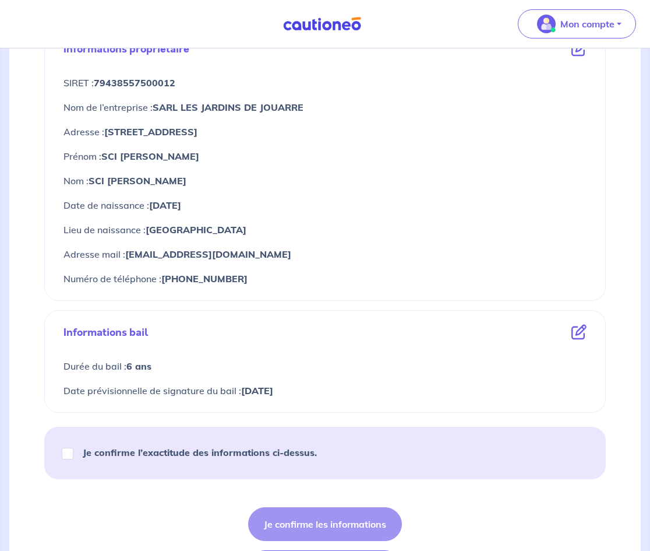
scroll to position [497, 0]
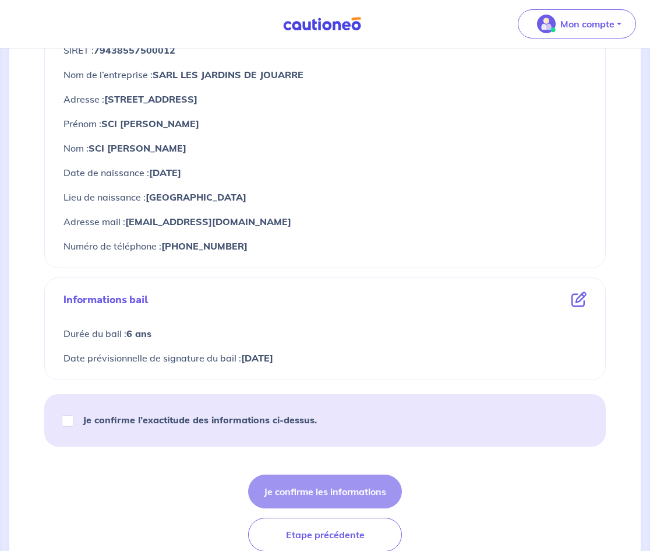
click at [81, 412] on div "Je confirme l’exactitude des informations ci-dessus." at bounding box center [194, 419] width 273 height 33
click at [68, 424] on input "Je confirme l’exactitude des informations ci-dessus." at bounding box center [68, 421] width 12 height 12
checkbox input "true"
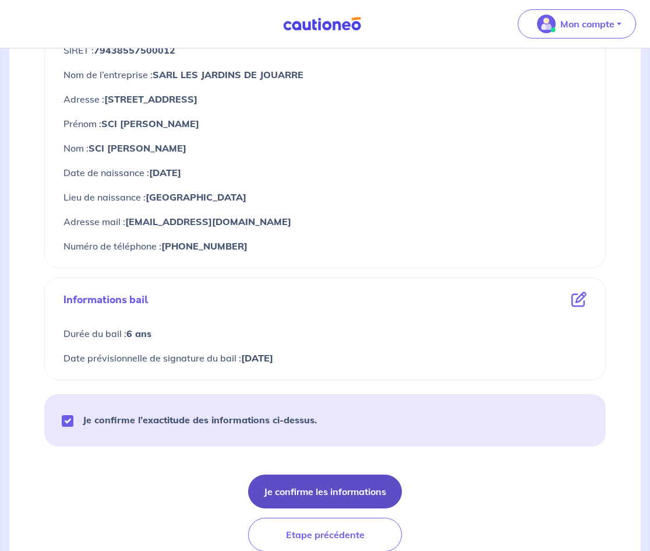
click at [326, 485] on button "Je confirme les informations" at bounding box center [325, 491] width 154 height 34
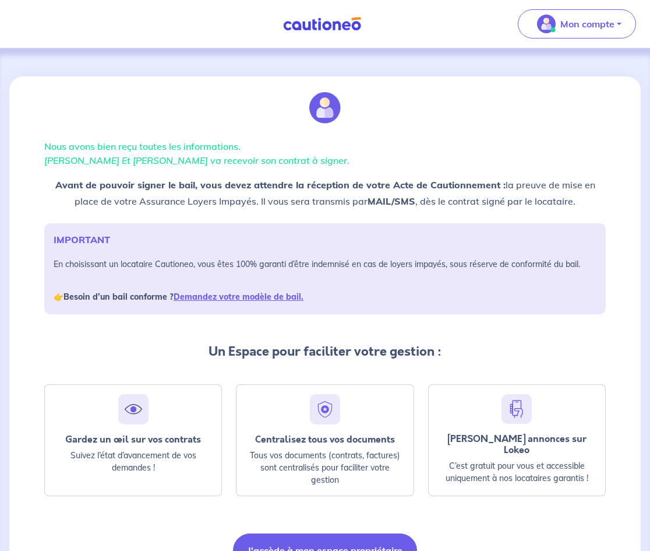
scroll to position [68, 0]
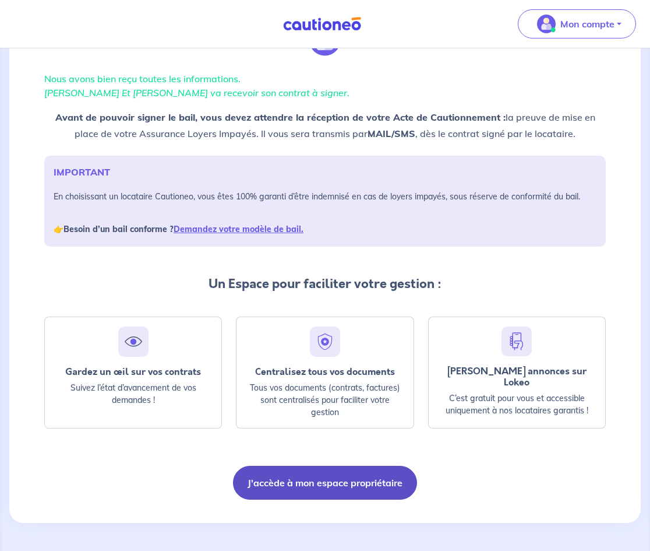
click at [375, 472] on button "J'accède à mon espace propriétaire" at bounding box center [325, 483] width 184 height 34
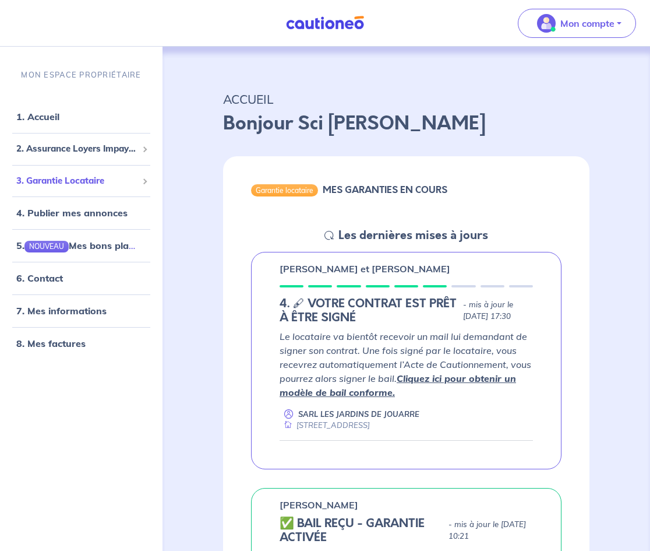
click at [69, 182] on span "3. Garantie Locataire" at bounding box center [76, 180] width 121 height 13
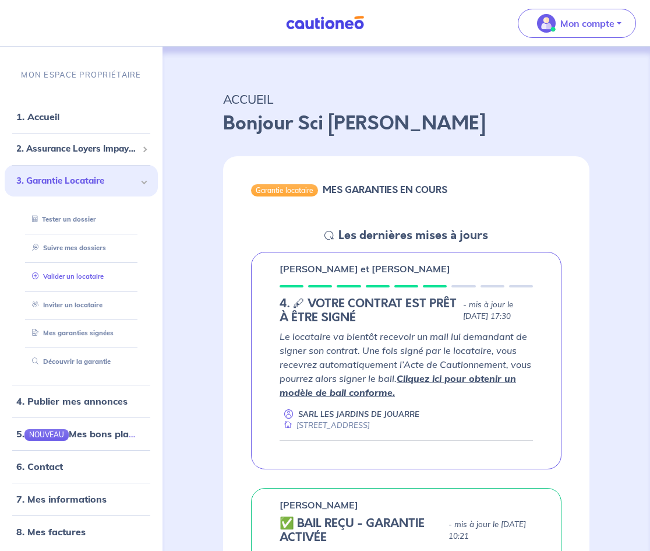
click at [96, 275] on link "Valider un locataire" at bounding box center [65, 275] width 76 height 8
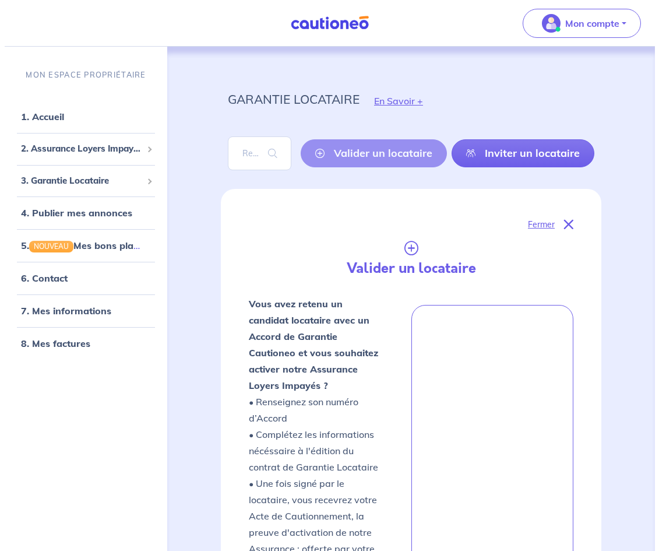
scroll to position [417, 0]
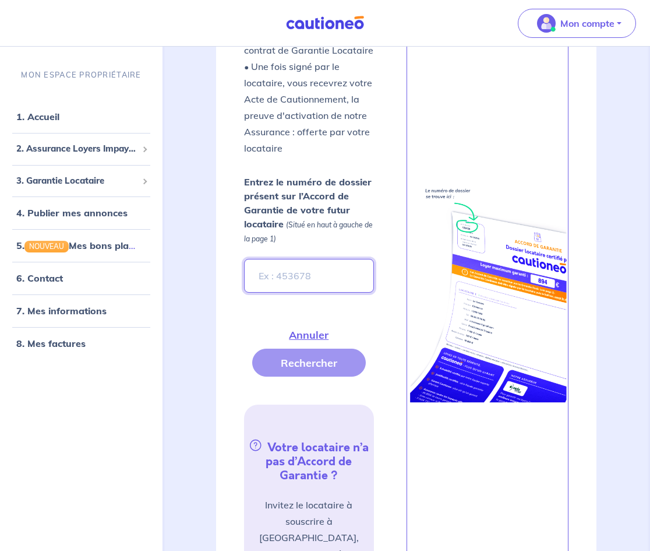
click at [347, 275] on input "Entrez le numéro de dossier présent sur l’Accord de Garantie de votre futur loc…" at bounding box center [309, 276] width 130 height 34
paste input "IbSyG0"
type input "IbSyG0"
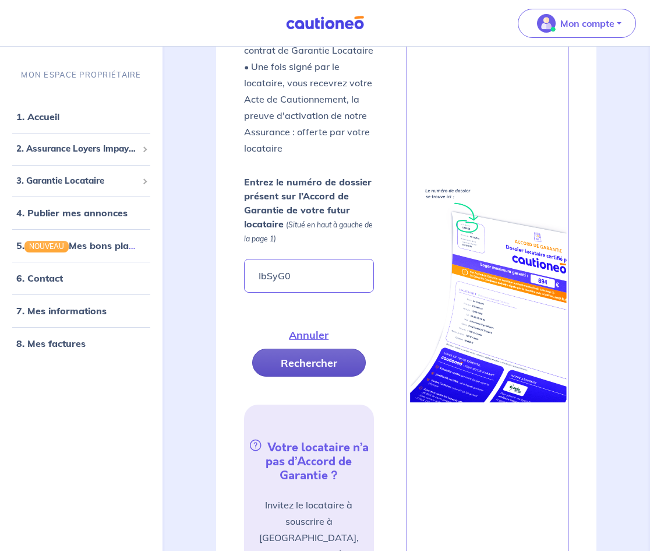
click at [304, 375] on button "Rechercher" at bounding box center [309, 362] width 114 height 28
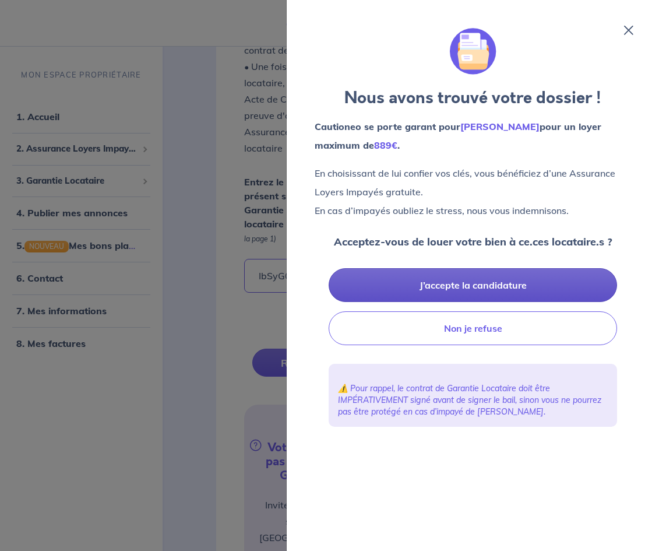
click at [447, 292] on button "J’accepte la candidature" at bounding box center [473, 285] width 288 height 34
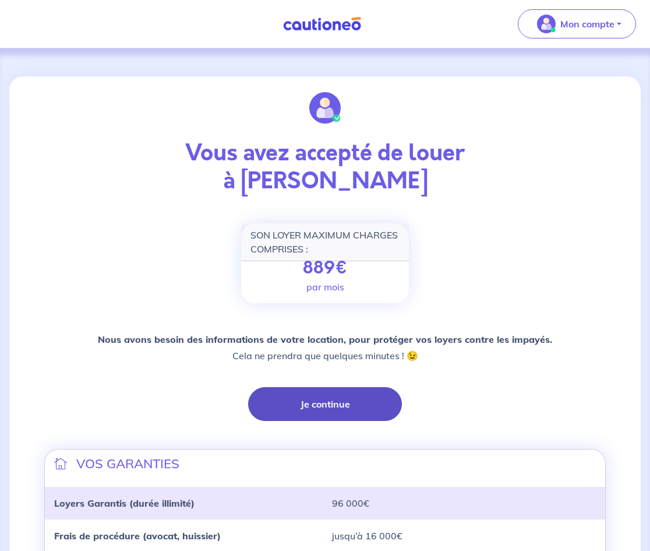
click at [319, 405] on button "Je continue" at bounding box center [325, 404] width 154 height 34
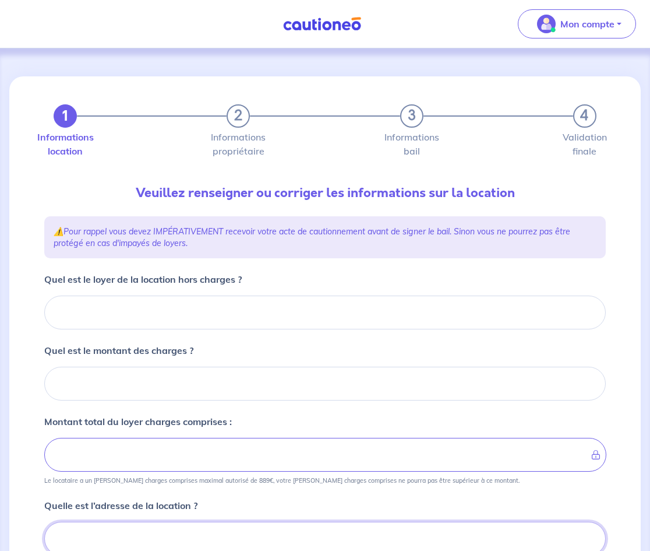
scroll to position [5, 0]
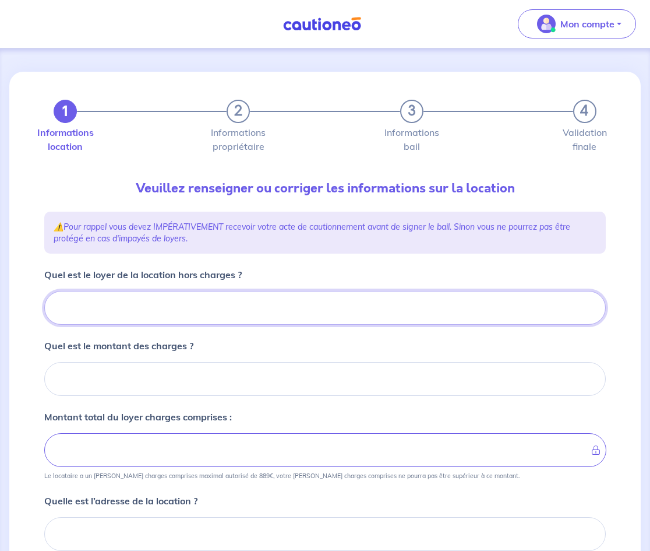
click at [191, 298] on input "Quel est le loyer de la location hors charges ?" at bounding box center [325, 308] width 562 height 34
type input "820"
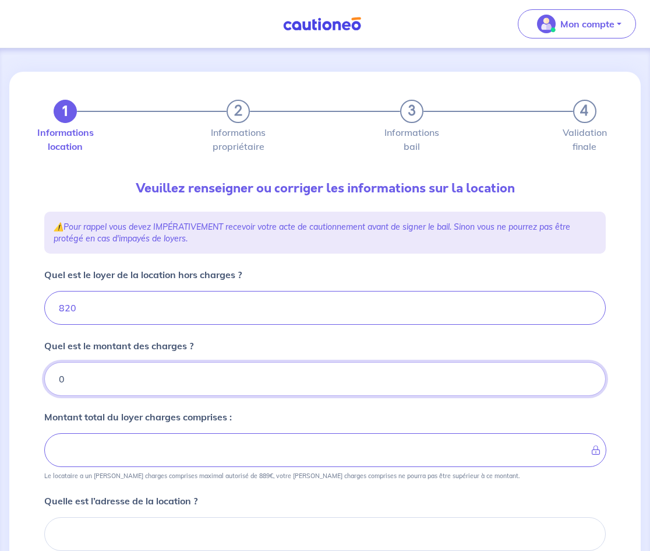
type input "0"
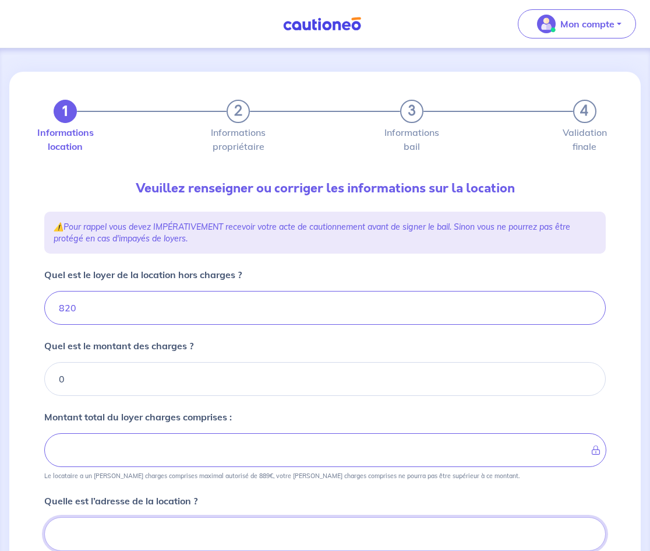
type input "820"
type input "1-3 impasse du bois de la barre"
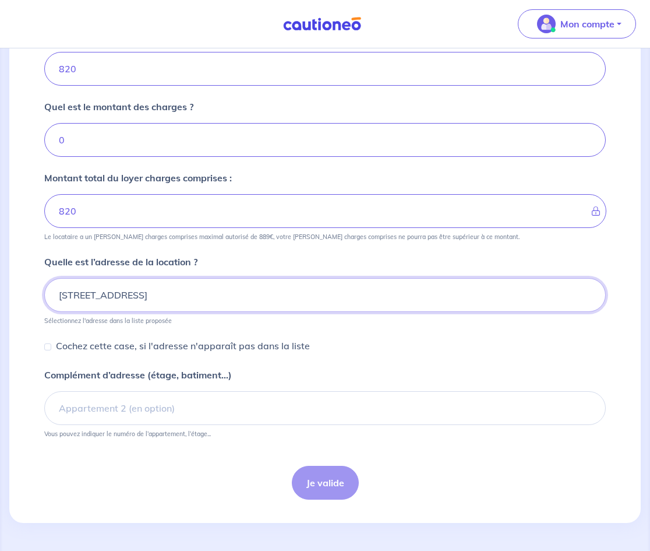
scroll to position [372, 0]
click at [218, 285] on div "1-3 impasse du bois de la barre" at bounding box center [325, 295] width 562 height 34
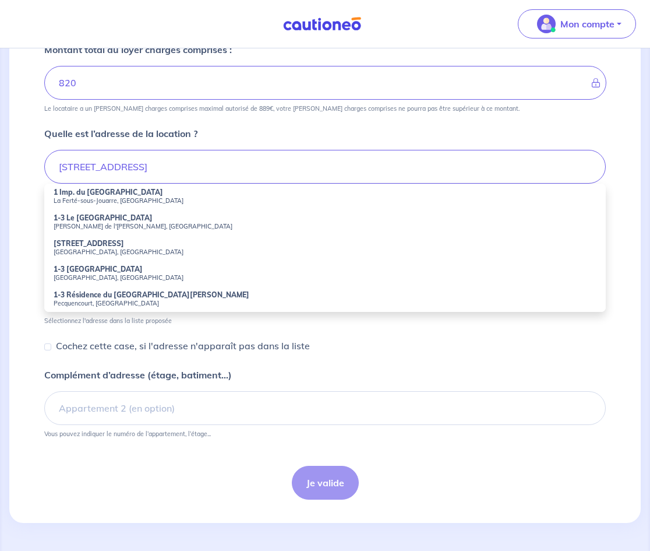
click at [58, 340] on p "Cochez cette case, si l'adresse n'apparaît pas dans la liste" at bounding box center [183, 345] width 254 height 14
click at [51, 343] on input "Cochez cette case, si l'adresse n'apparaît pas dans la liste" at bounding box center [47, 346] width 7 height 7
checkbox input "true"
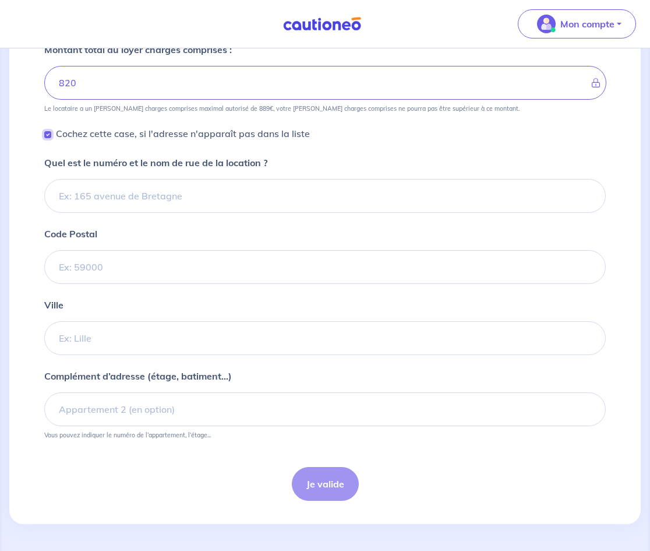
scroll to position [244, 0]
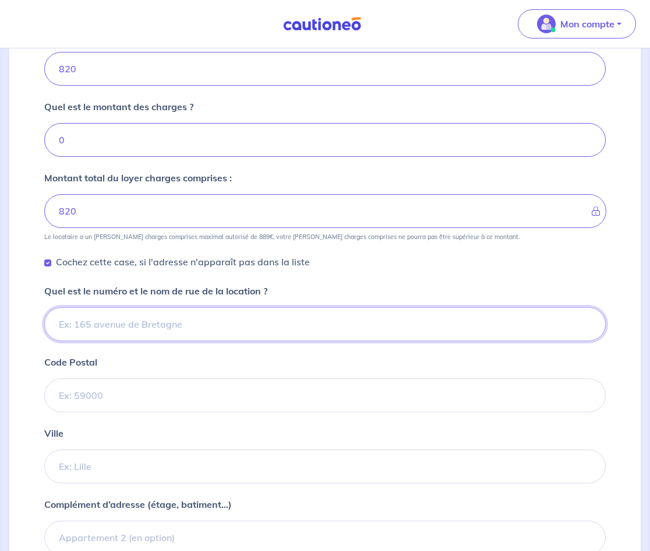
click at [136, 338] on input "Quel est le numéro et le nom de rue de la location ?" at bounding box center [325, 324] width 562 height 34
type input "1-3 impasse du bois de la barre"
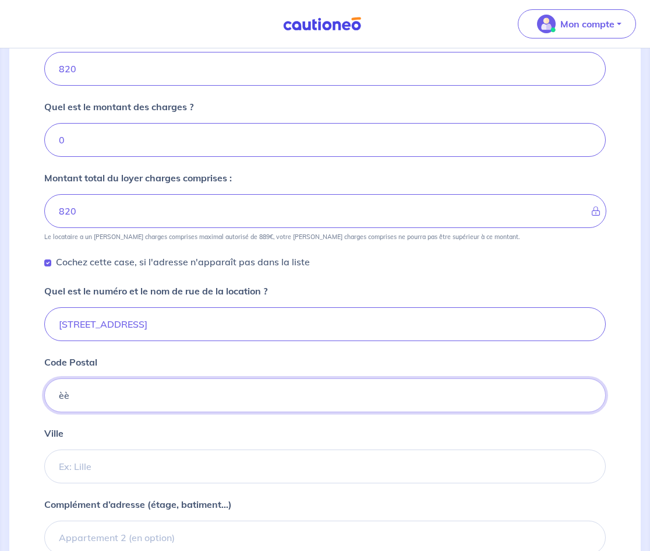
type input "è"
type input "77260"
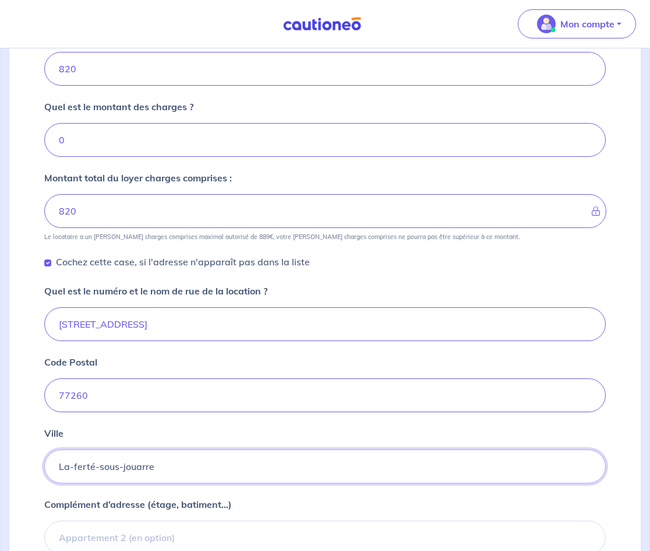
type input "La-ferté-sous-jouarre"
click at [108, 527] on input "Complément d’adresse (étage, batiment...)" at bounding box center [325, 537] width 562 height 34
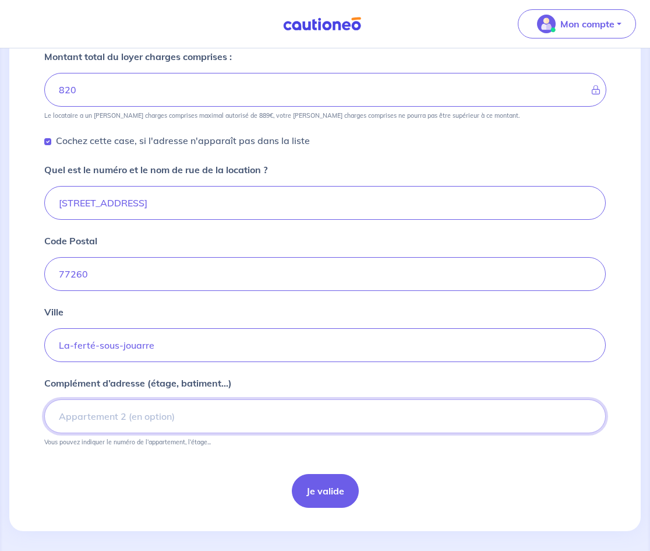
scroll to position [364, 0]
click at [137, 424] on input "Complément d’adresse (étage, batiment...)" at bounding box center [325, 417] width 562 height 34
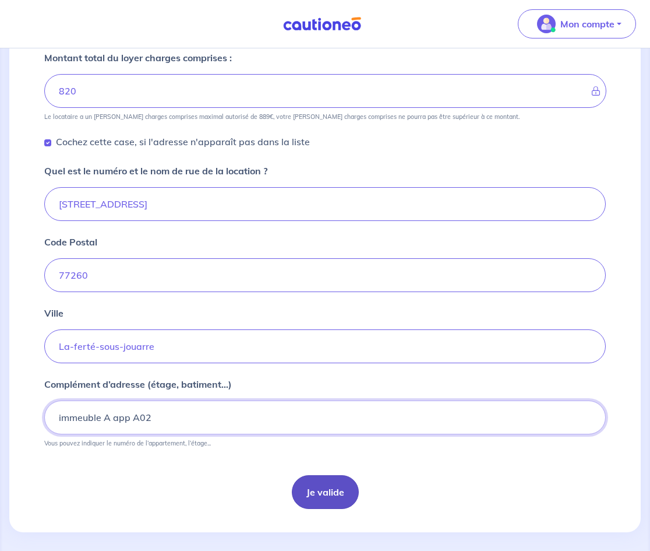
type input "immeuble A app A02"
click at [330, 487] on button "Je valide" at bounding box center [325, 492] width 67 height 34
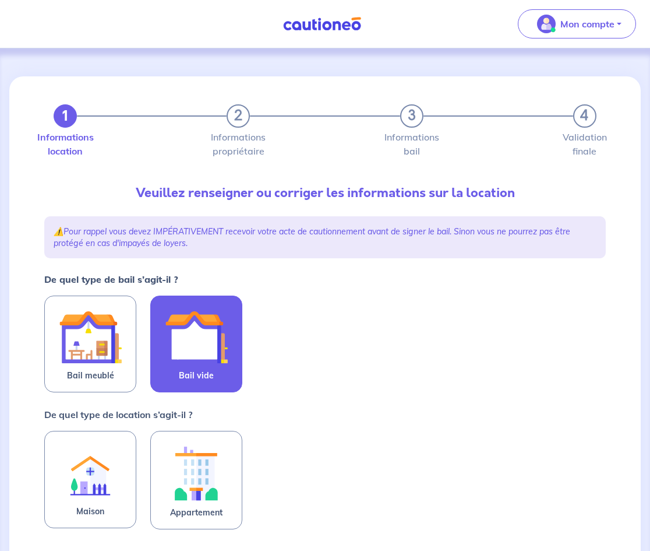
click at [211, 359] on img at bounding box center [196, 336] width 63 height 63
click at [0, 0] on input "Bail vide" at bounding box center [0, 0] width 0 height 0
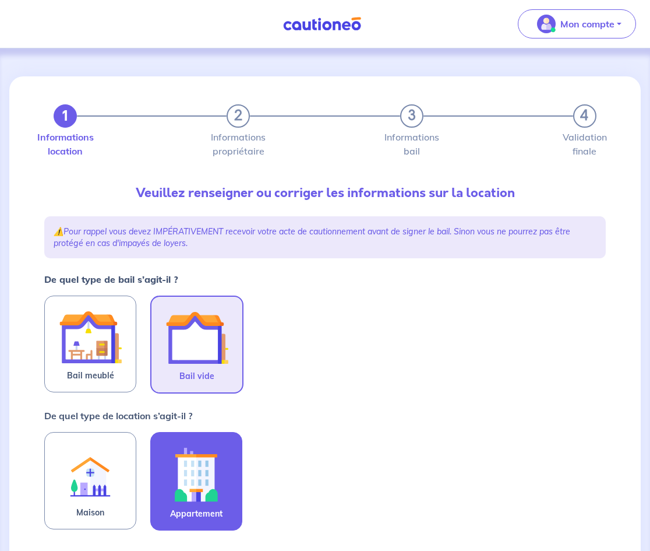
click at [218, 482] on img at bounding box center [196, 474] width 63 height 65
click at [0, 0] on input "Appartement" at bounding box center [0, 0] width 0 height 0
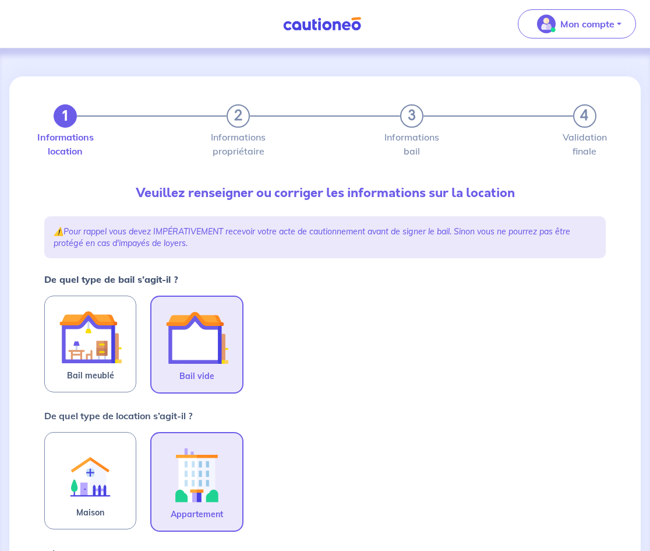
scroll to position [381, 0]
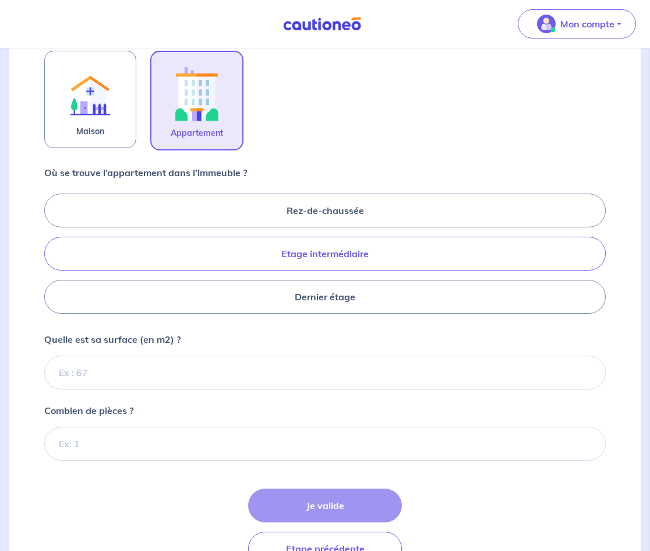
click at [315, 251] on label "Etage intermédiaire" at bounding box center [325, 254] width 562 height 34
click at [52, 251] on input "Etage intermédiaire" at bounding box center [48, 253] width 8 height 8
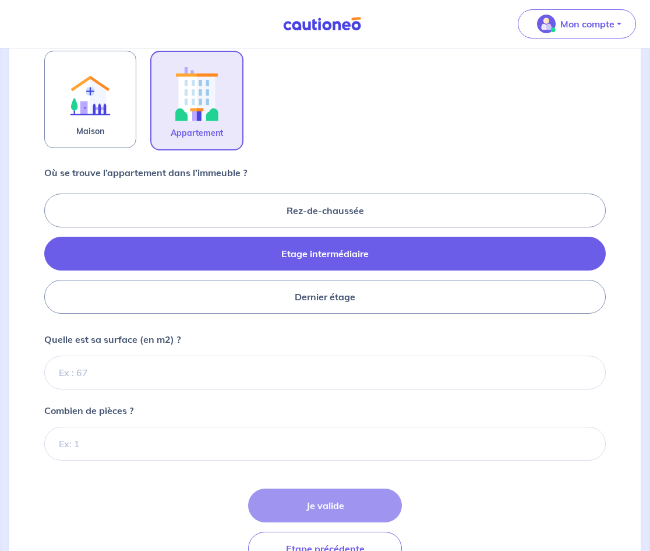
radio input "true"
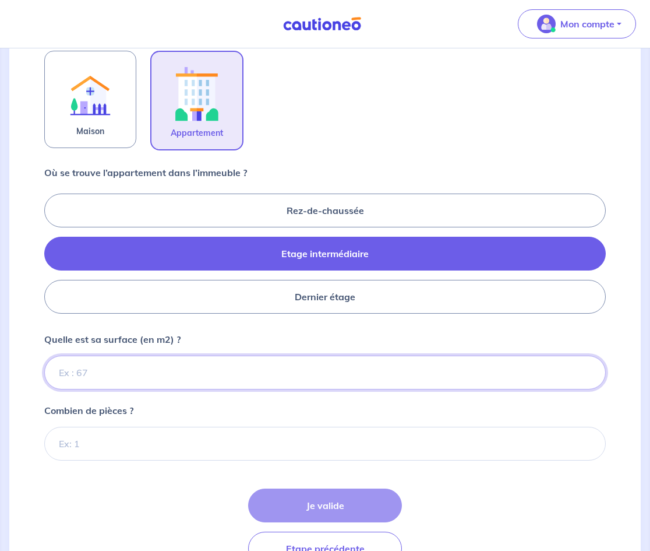
click at [207, 372] on input "Quelle est sa surface (en m2) ?" at bounding box center [325, 372] width 562 height 34
type input "50"
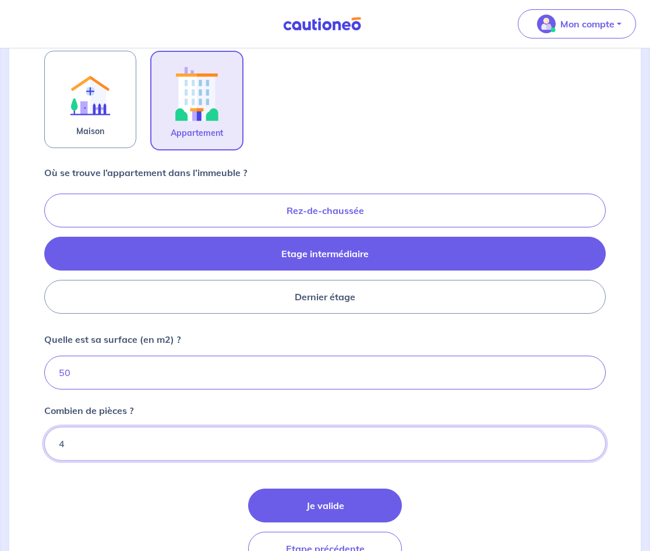
type input "4"
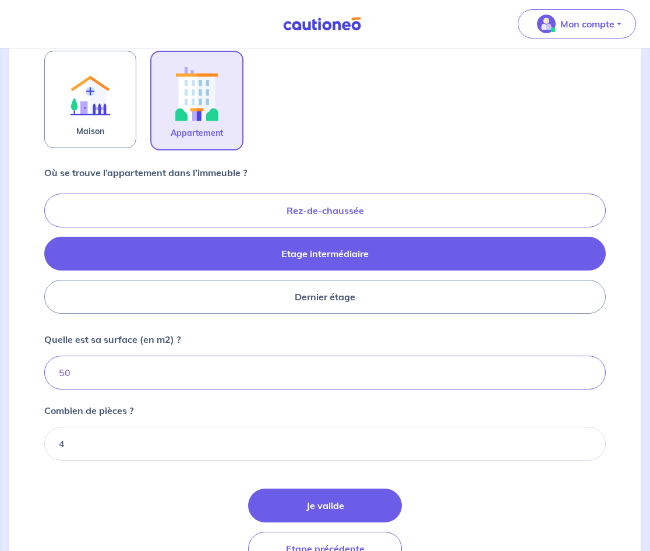
click at [228, 200] on label "Rez-de-chaussée" at bounding box center [325, 210] width 562 height 34
click at [52, 249] on input "Rez-de-chaussée" at bounding box center [48, 253] width 8 height 8
radio input "true"
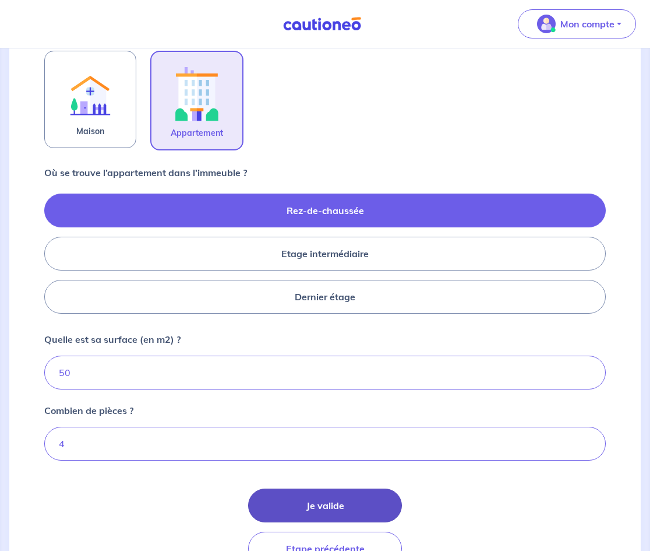
click at [280, 502] on button "Je valide" at bounding box center [325, 505] width 154 height 34
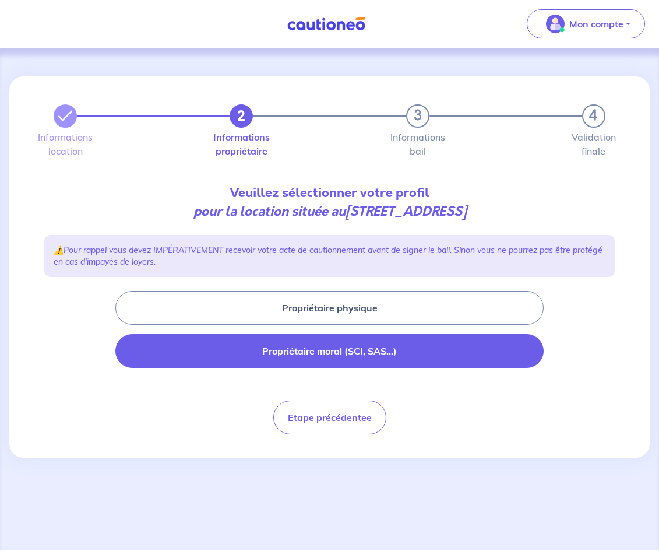
click at [364, 357] on button "Propriétaire moral (SCI, SAS...)" at bounding box center [329, 351] width 428 height 34
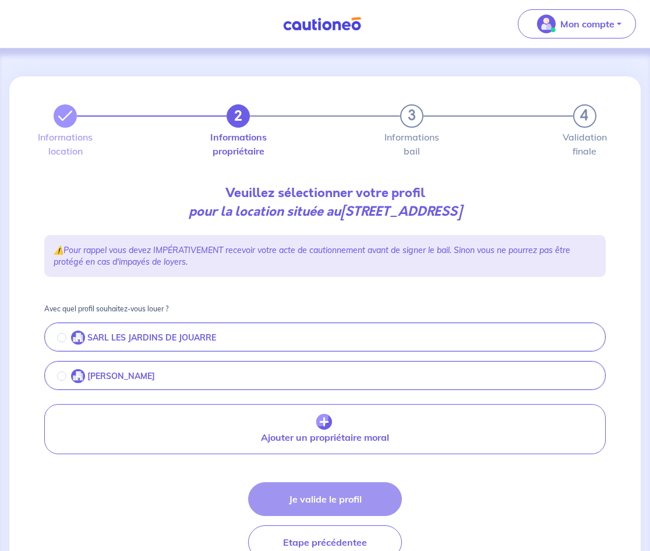
click at [142, 340] on p "SARL LES JARDINS DE JOUARRE" at bounding box center [151, 338] width 129 height 10
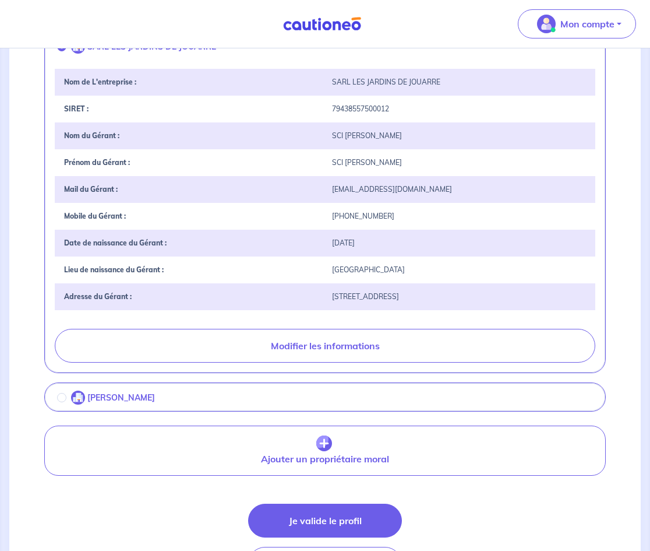
scroll to position [372, 0]
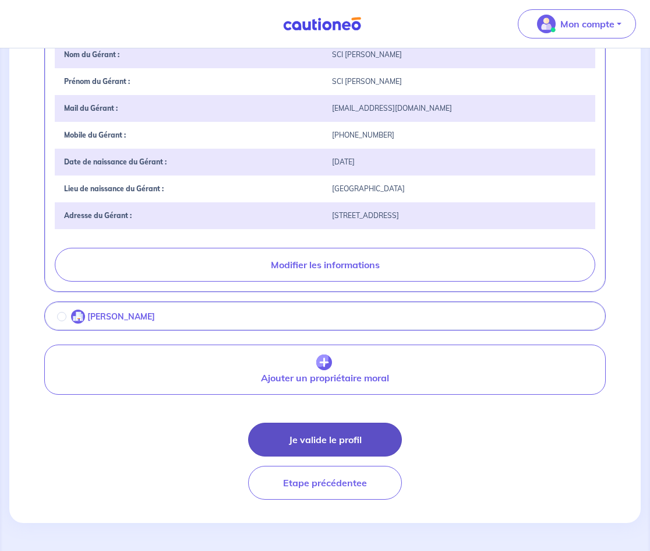
click at [388, 440] on button "Je valide le profil" at bounding box center [325, 439] width 154 height 34
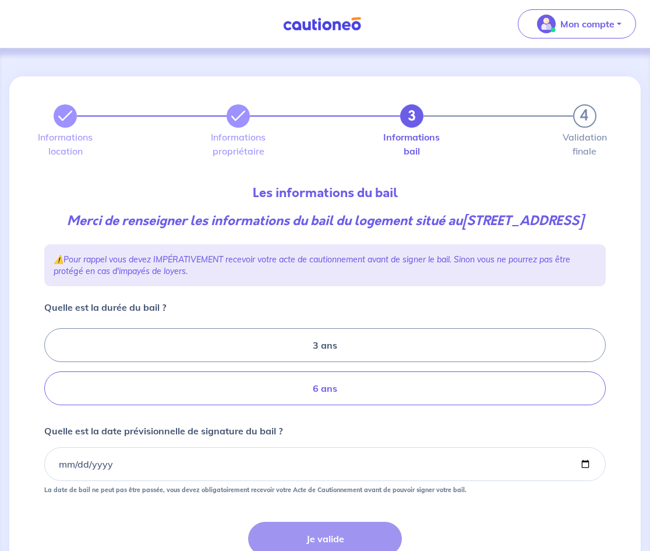
click at [372, 405] on label "6 ans" at bounding box center [325, 388] width 562 height 34
click at [52, 371] on input "6 ans" at bounding box center [48, 367] width 8 height 8
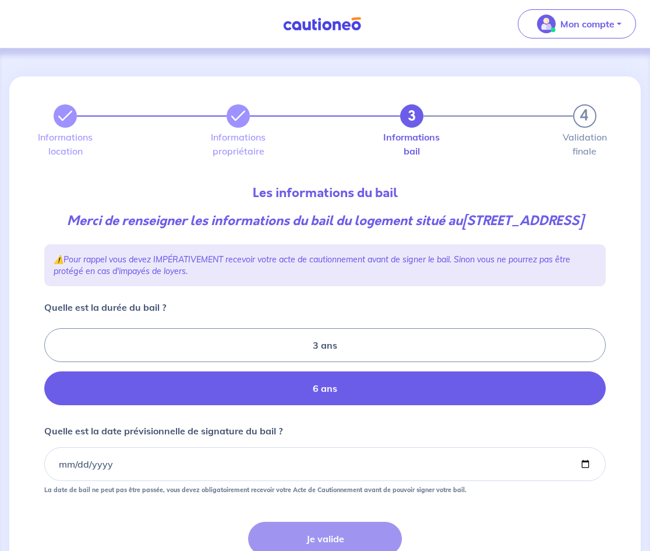
radio input "true"
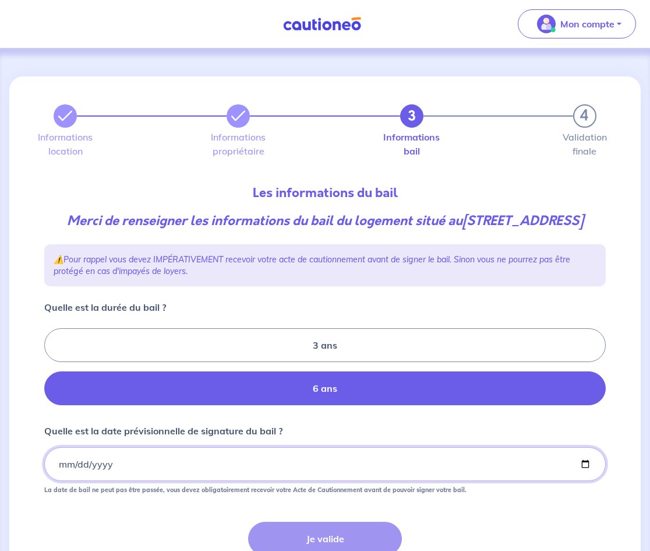
click at [62, 481] on input "Quelle est la date prévisionnelle de signature du bail ?" at bounding box center [325, 464] width 562 height 34
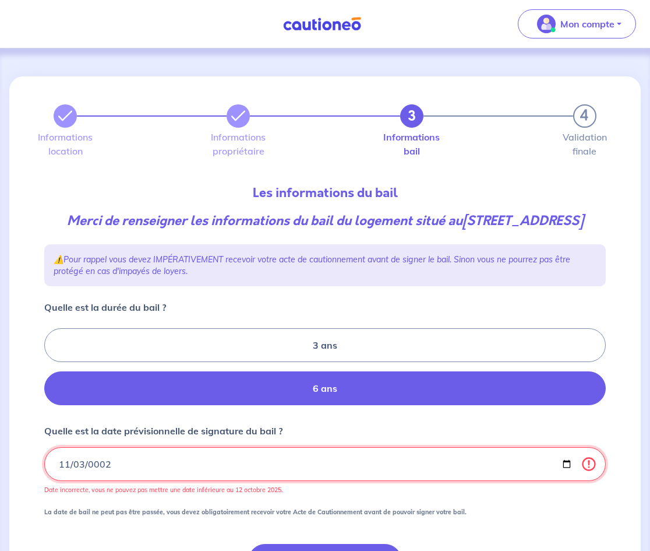
type input "0022-11-03"
type input "2025-11-03"
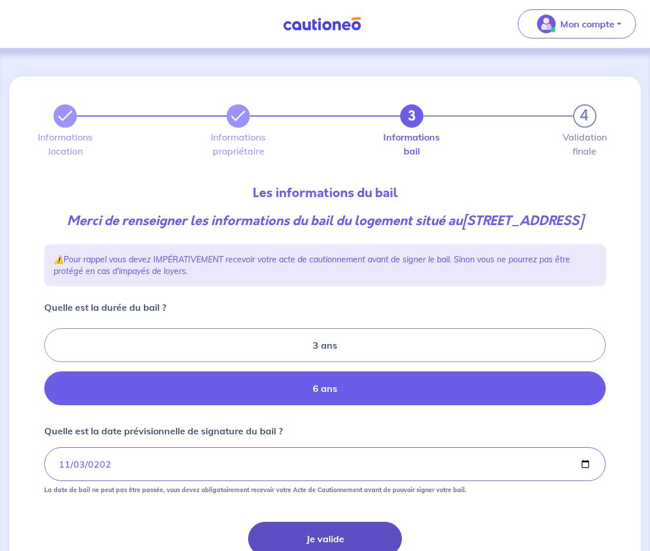
click at [285, 542] on button "Je valide" at bounding box center [325, 538] width 154 height 34
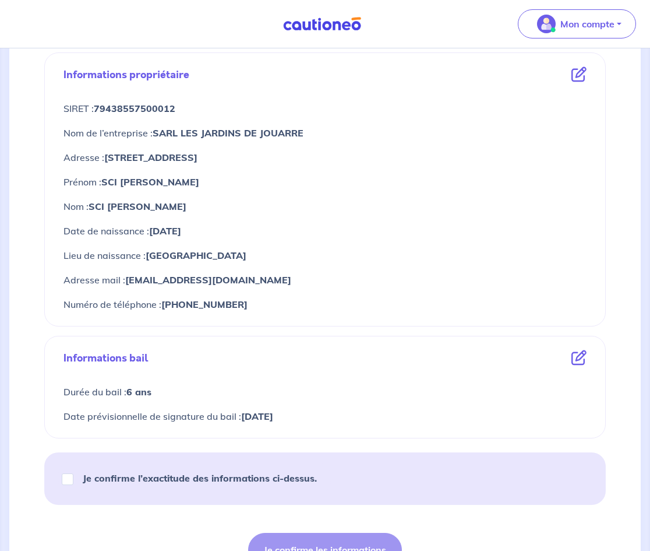
scroll to position [549, 0]
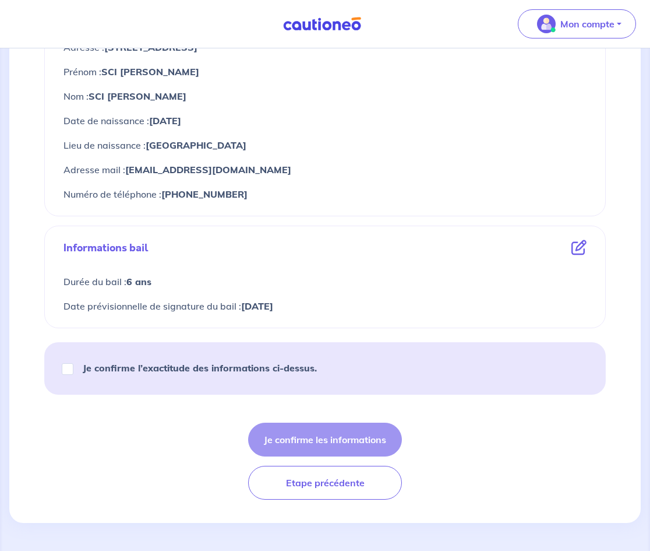
click at [205, 369] on strong "Je confirme l’exactitude des informations ci-dessus." at bounding box center [200, 368] width 234 height 12
click at [73, 369] on input "Je confirme l’exactitude des informations ci-dessus." at bounding box center [68, 369] width 12 height 12
checkbox input "true"
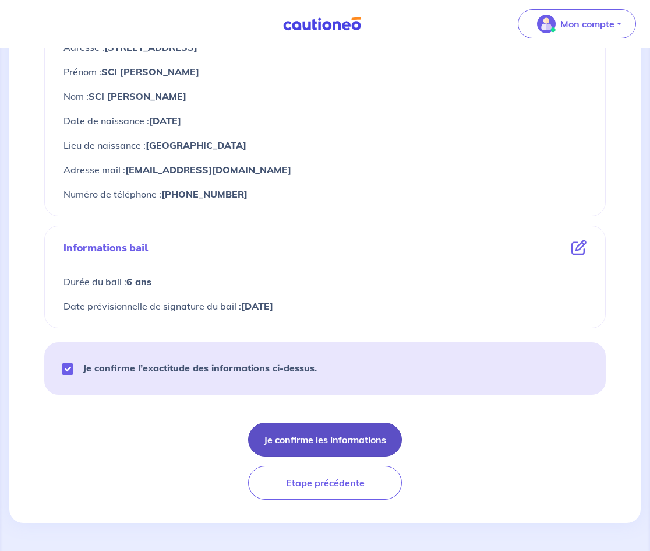
click at [325, 439] on button "Je confirme les informations" at bounding box center [325, 439] width 154 height 34
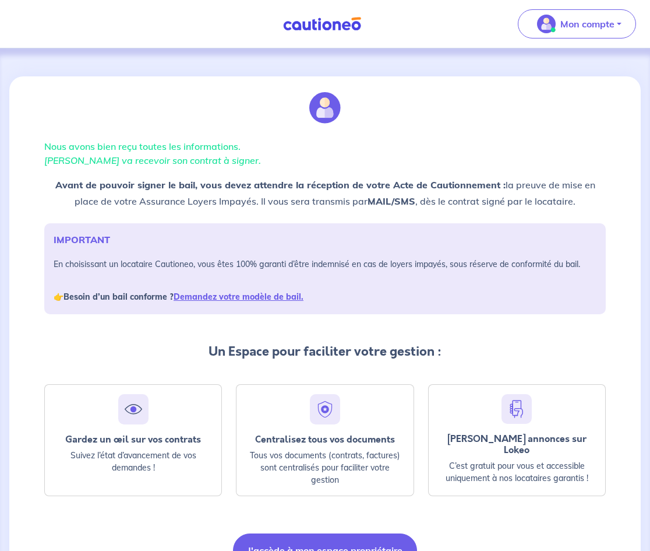
scroll to position [68, 0]
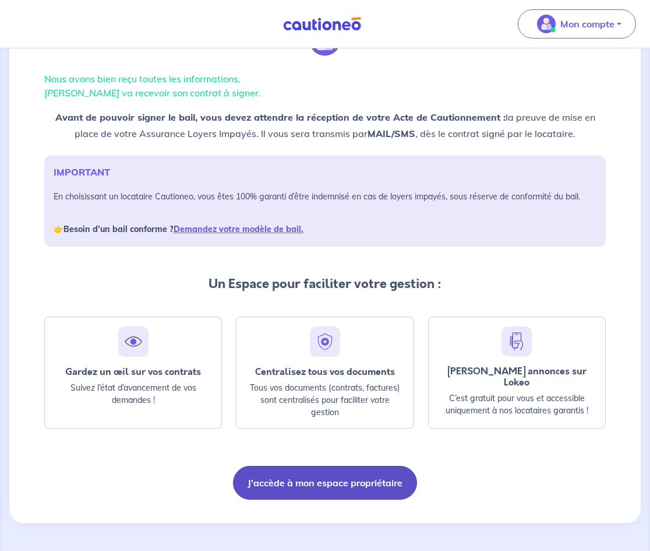
click at [301, 472] on button "J'accède à mon espace propriétaire" at bounding box center [325, 483] width 184 height 34
